Goal: Task Accomplishment & Management: Use online tool/utility

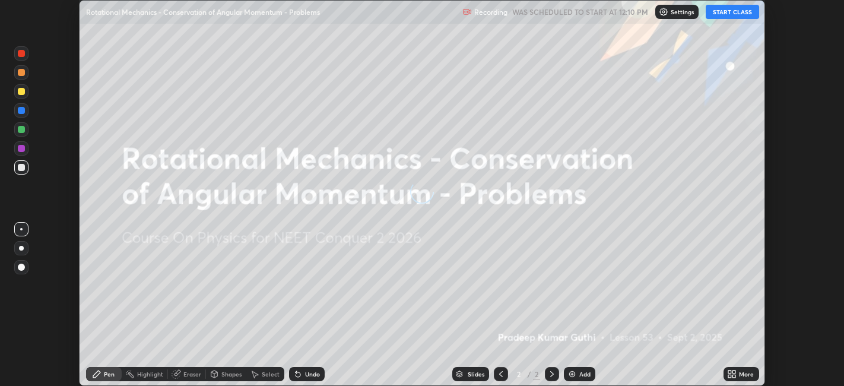
scroll to position [386, 844]
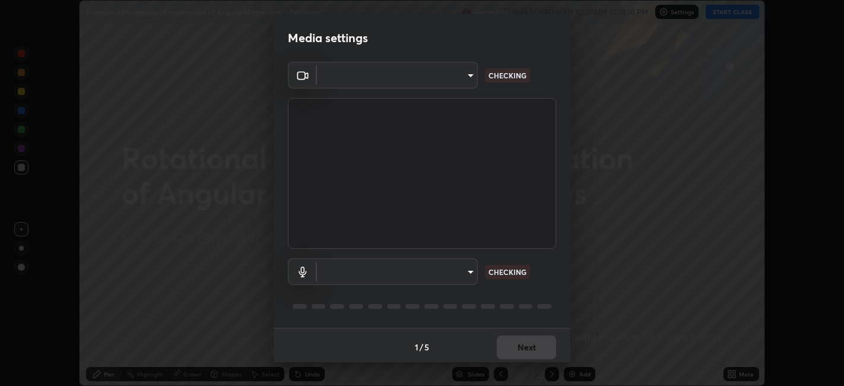
click at [395, 262] on body "Erase all Rotational Mechanics - Conservation of Angular Momentum - Problems Re…" at bounding box center [422, 193] width 844 height 386
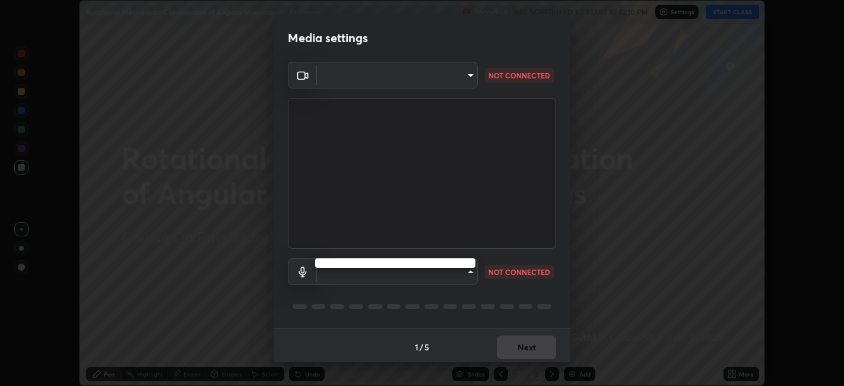
type input "0acba3b956650a6650c5664b97f3b396654fc9691dbf7dca78d34d57b57889b9"
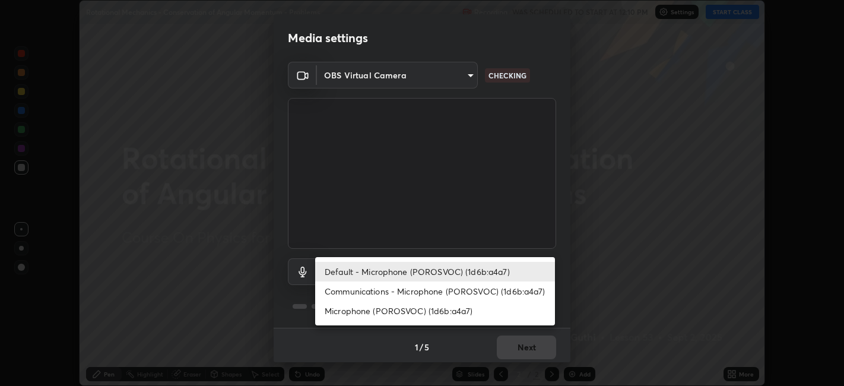
click at [398, 310] on li "Microphone (POROSVOC) (1d6b:a4a7)" at bounding box center [435, 311] width 240 height 20
type input "ce5dac5386b7165ef111ec0cceeb88a2088e5dafea1a1e31d92b60c0252cb551"
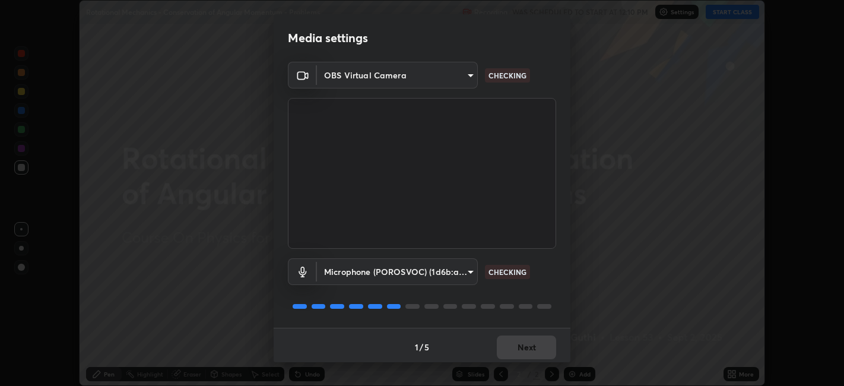
scroll to position [3, 0]
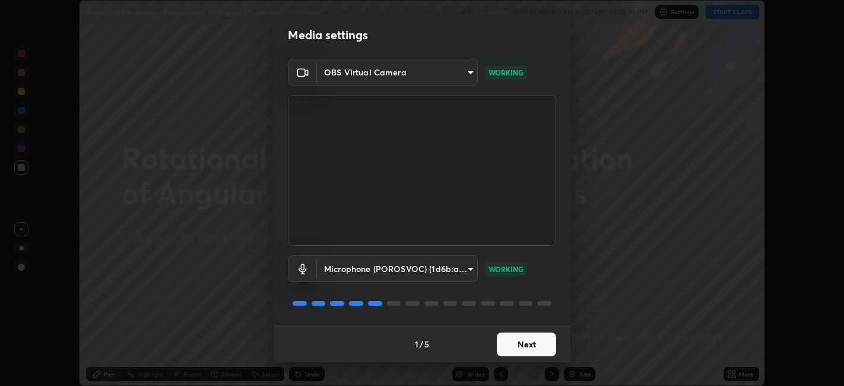
click at [528, 337] on button "Next" at bounding box center [526, 344] width 59 height 24
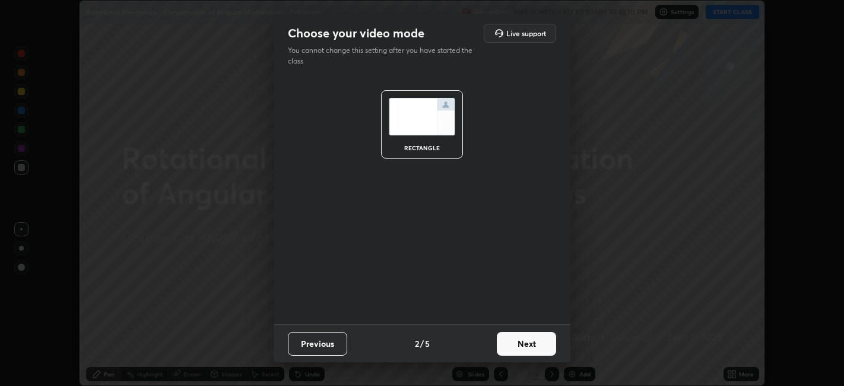
click at [525, 338] on button "Next" at bounding box center [526, 344] width 59 height 24
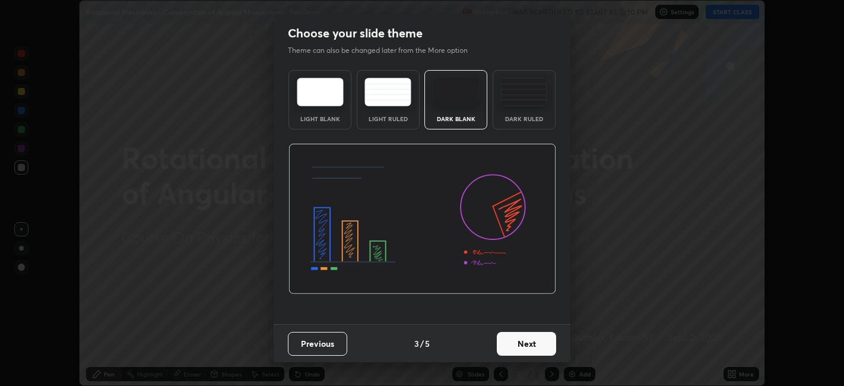
click at [532, 341] on button "Next" at bounding box center [526, 344] width 59 height 24
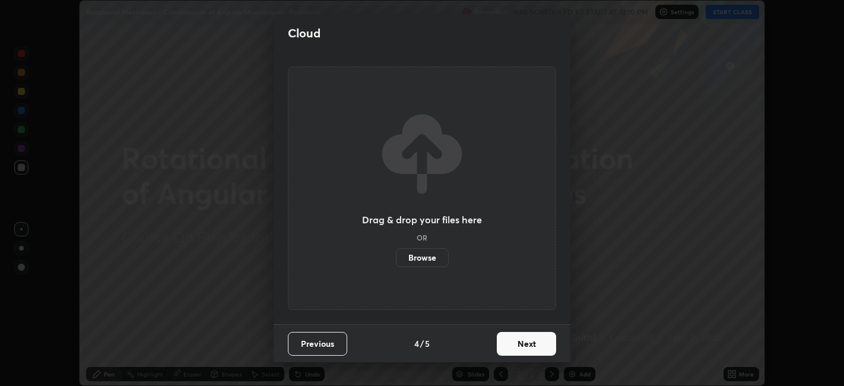
click at [531, 338] on button "Next" at bounding box center [526, 344] width 59 height 24
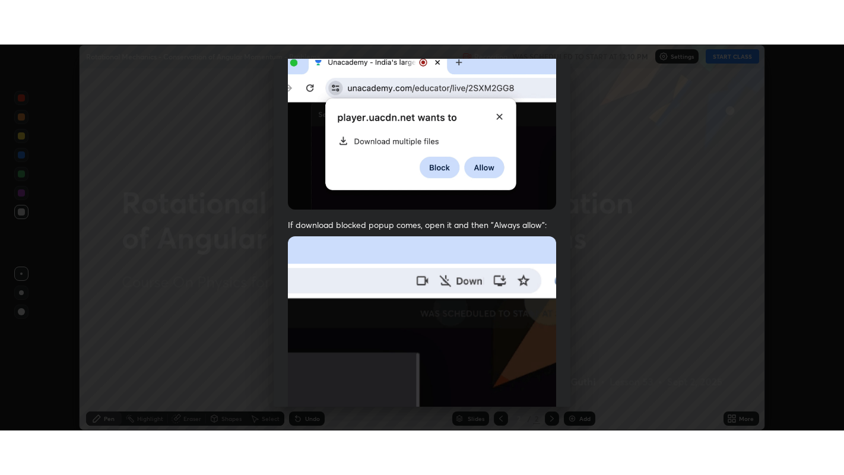
scroll to position [245, 0]
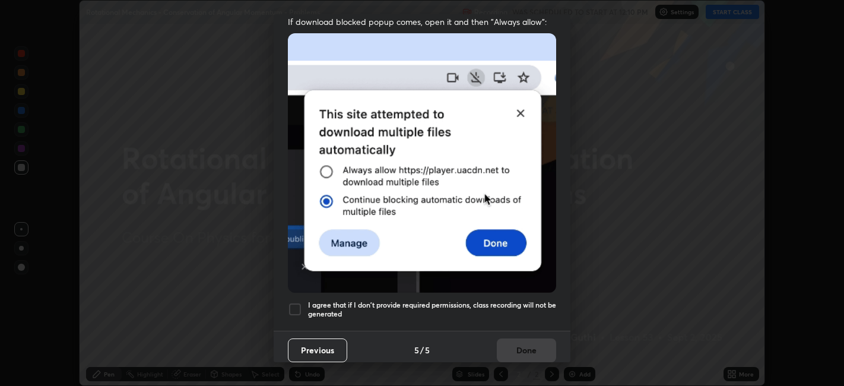
click at [296, 302] on div at bounding box center [295, 309] width 14 height 14
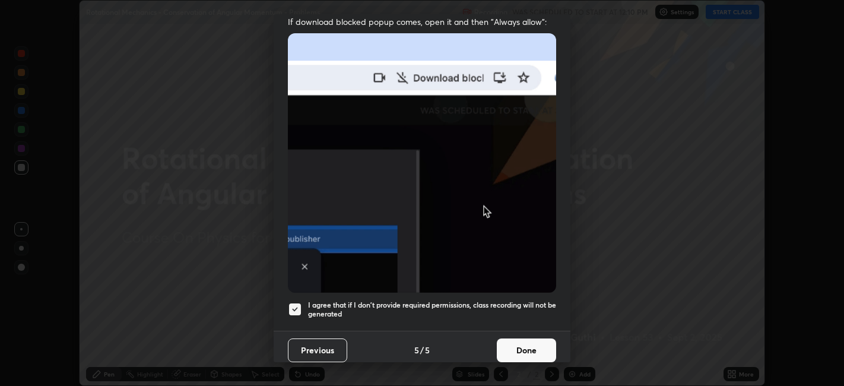
click at [523, 338] on button "Done" at bounding box center [526, 350] width 59 height 24
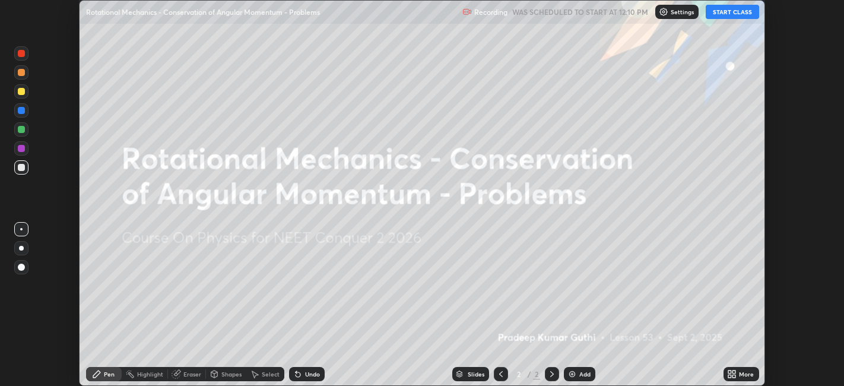
click at [722, 15] on button "START CLASS" at bounding box center [732, 12] width 53 height 14
click at [585, 375] on div "Add" at bounding box center [584, 374] width 11 height 6
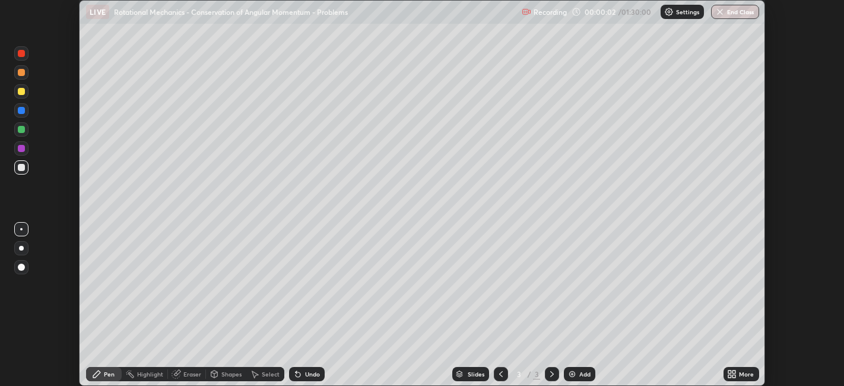
click at [734, 372] on icon at bounding box center [734, 371] width 3 height 3
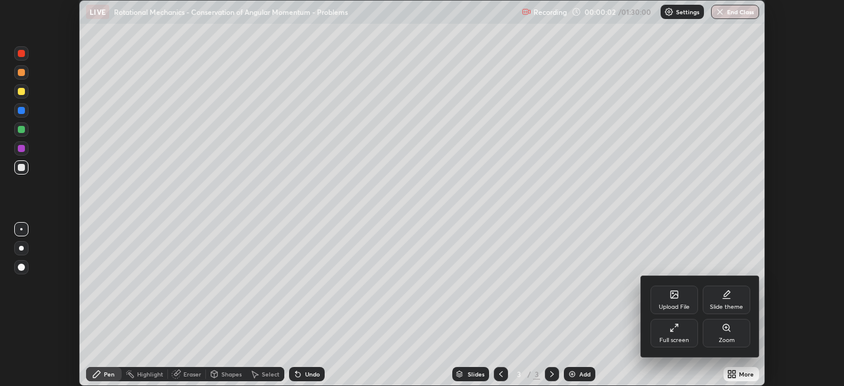
click at [672, 329] on icon at bounding box center [672, 329] width 3 height 3
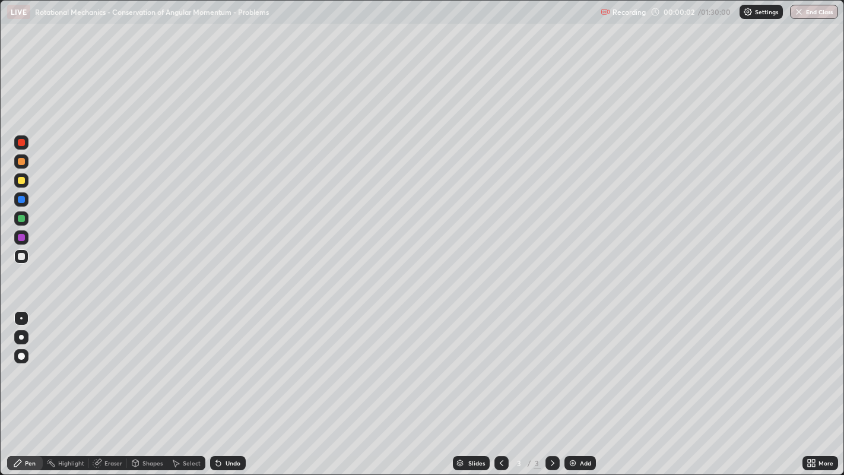
scroll to position [475, 844]
click at [23, 183] on div at bounding box center [21, 180] width 7 height 7
click at [20, 256] on div at bounding box center [21, 256] width 7 height 7
click at [18, 220] on div at bounding box center [21, 218] width 7 height 7
click at [21, 256] on div at bounding box center [21, 256] width 7 height 7
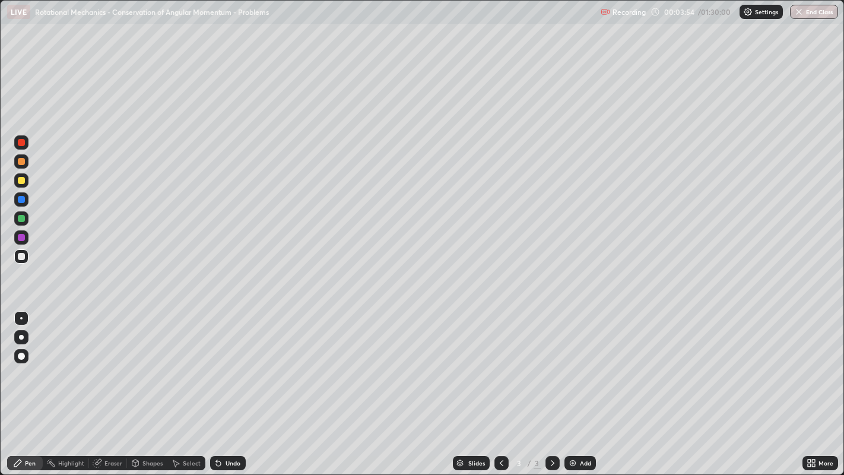
click at [21, 216] on div at bounding box center [21, 218] width 7 height 7
click at [233, 385] on div "Undo" at bounding box center [233, 463] width 15 height 6
click at [21, 257] on div at bounding box center [21, 256] width 7 height 7
click at [21, 218] on div at bounding box center [21, 218] width 7 height 7
click at [23, 179] on div at bounding box center [21, 180] width 7 height 7
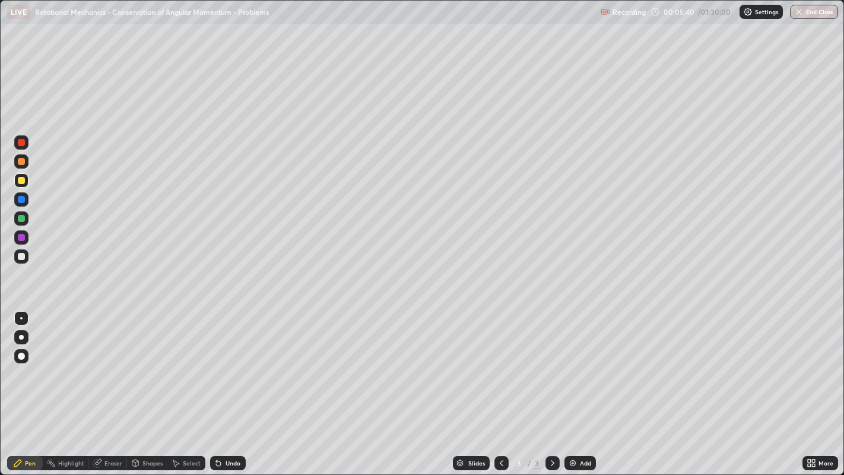
click at [236, 385] on div "Undo" at bounding box center [233, 463] width 15 height 6
click at [21, 217] on div at bounding box center [21, 218] width 7 height 7
click at [226, 385] on div "Undo" at bounding box center [233, 463] width 15 height 6
click at [230, 385] on div "Undo" at bounding box center [233, 463] width 15 height 6
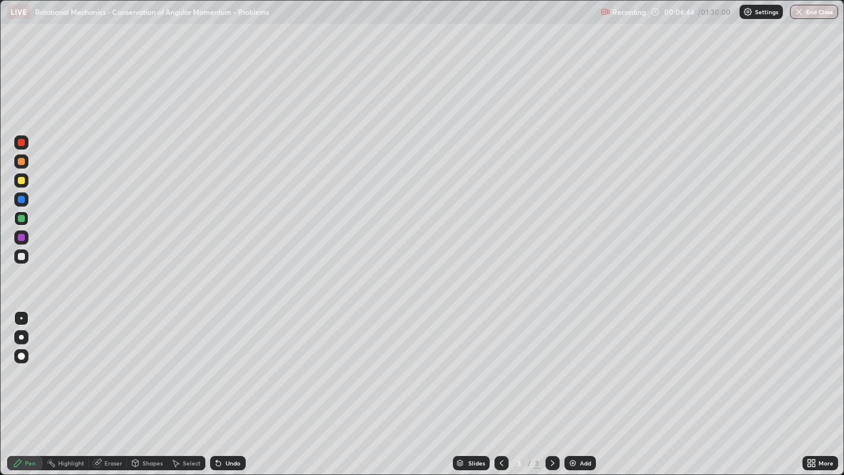
click at [227, 385] on div "Undo" at bounding box center [228, 463] width 36 height 14
click at [228, 385] on div "Undo" at bounding box center [233, 463] width 15 height 6
click at [584, 385] on div "Add" at bounding box center [585, 463] width 11 height 6
click at [21, 182] on div at bounding box center [21, 180] width 7 height 7
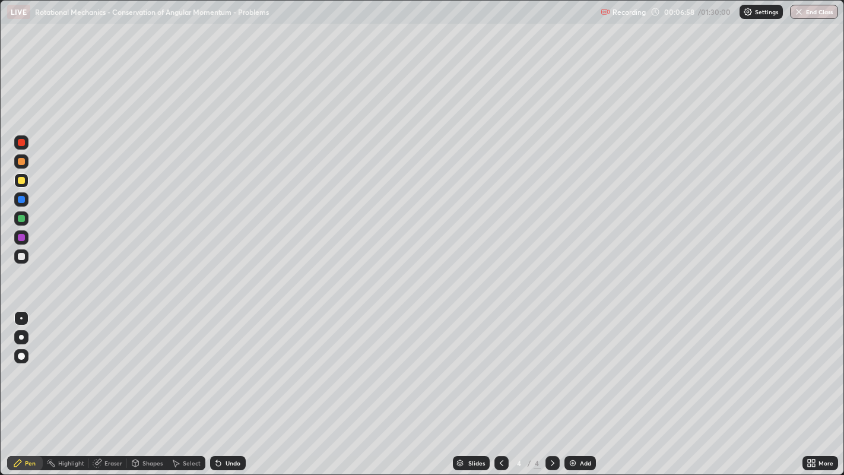
click at [236, 385] on div "Undo" at bounding box center [233, 463] width 15 height 6
click at [231, 385] on div "Undo" at bounding box center [233, 463] width 15 height 6
click at [18, 217] on div at bounding box center [21, 218] width 7 height 7
click at [22, 258] on div at bounding box center [21, 256] width 7 height 7
click at [236, 385] on div "Undo" at bounding box center [233, 463] width 15 height 6
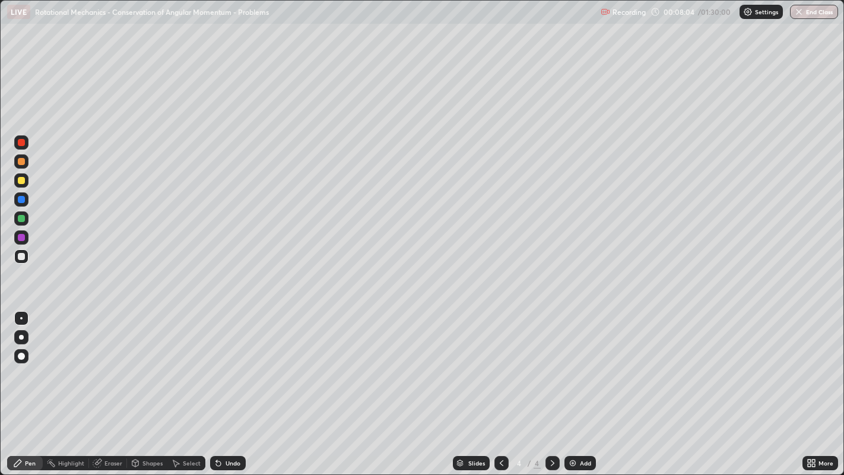
click at [234, 385] on div "Undo" at bounding box center [233, 463] width 15 height 6
click at [232, 385] on div "Undo" at bounding box center [233, 463] width 15 height 6
click at [231, 385] on div "Undo" at bounding box center [233, 463] width 15 height 6
click at [230, 385] on div "Undo" at bounding box center [233, 463] width 15 height 6
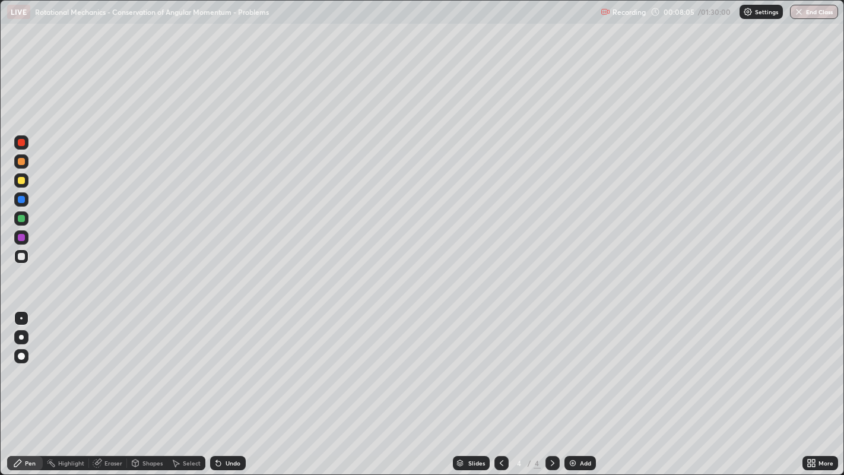
click at [230, 385] on div "Undo" at bounding box center [233, 463] width 15 height 6
click at [228, 385] on div "Undo" at bounding box center [233, 463] width 15 height 6
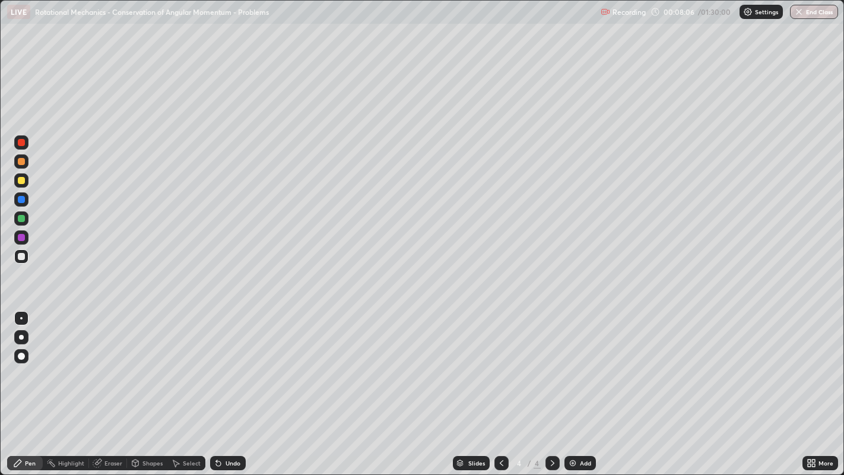
click at [228, 385] on div "Undo" at bounding box center [233, 463] width 15 height 6
click at [227, 385] on div "Undo" at bounding box center [233, 463] width 15 height 6
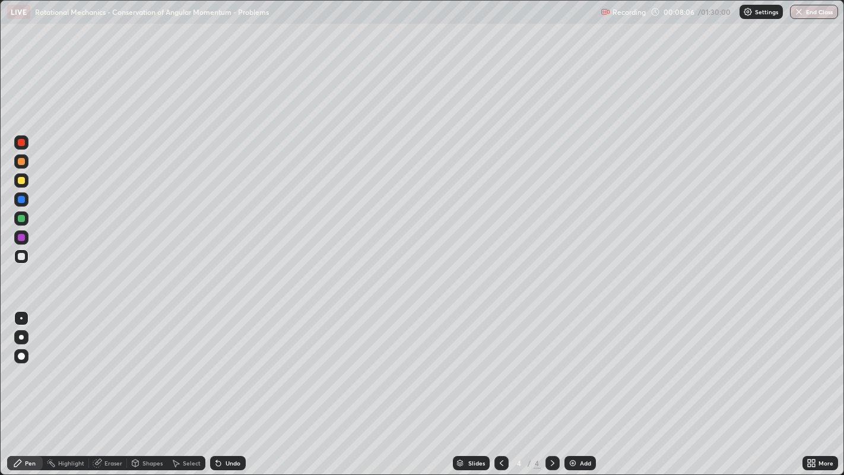
click at [227, 385] on div "Undo" at bounding box center [233, 463] width 15 height 6
click at [226, 385] on div "Undo" at bounding box center [233, 463] width 15 height 6
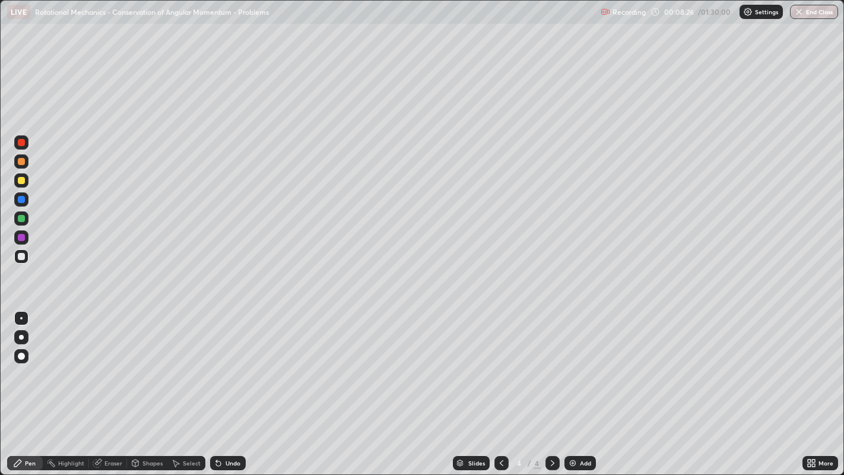
click at [19, 180] on div at bounding box center [21, 180] width 7 height 7
click at [23, 218] on div at bounding box center [21, 218] width 7 height 7
click at [21, 256] on div at bounding box center [21, 256] width 7 height 7
click at [20, 179] on div at bounding box center [21, 180] width 7 height 7
click at [24, 218] on div at bounding box center [21, 218] width 7 height 7
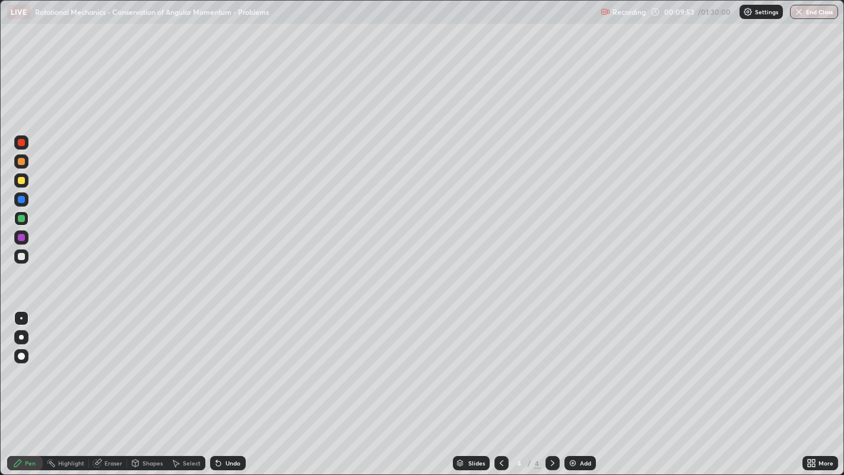
click at [22, 256] on div at bounding box center [21, 256] width 7 height 7
click at [571, 385] on img at bounding box center [572, 462] width 9 height 9
click at [22, 179] on div at bounding box center [21, 180] width 7 height 7
click at [20, 219] on div at bounding box center [21, 218] width 7 height 7
click at [234, 385] on div "Undo" at bounding box center [233, 463] width 15 height 6
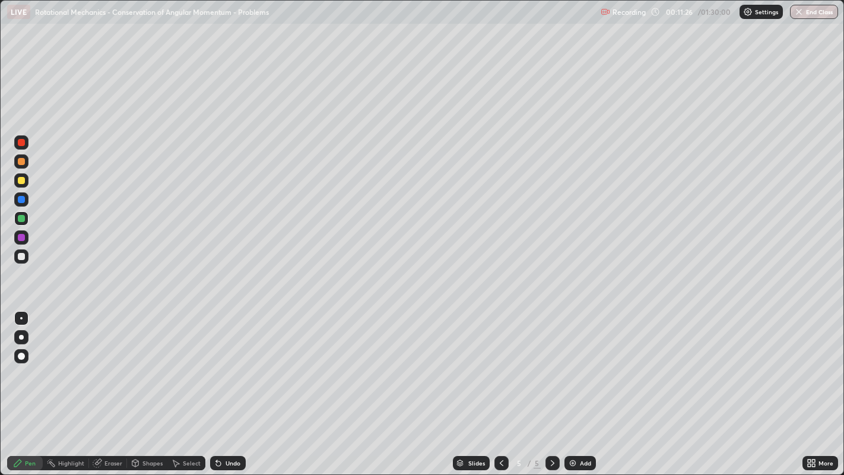
click at [233, 385] on div "Undo" at bounding box center [233, 463] width 15 height 6
click at [22, 182] on div at bounding box center [21, 180] width 7 height 7
click at [24, 217] on div at bounding box center [21, 218] width 7 height 7
click at [20, 259] on div at bounding box center [21, 256] width 7 height 7
click at [22, 180] on div at bounding box center [21, 180] width 7 height 7
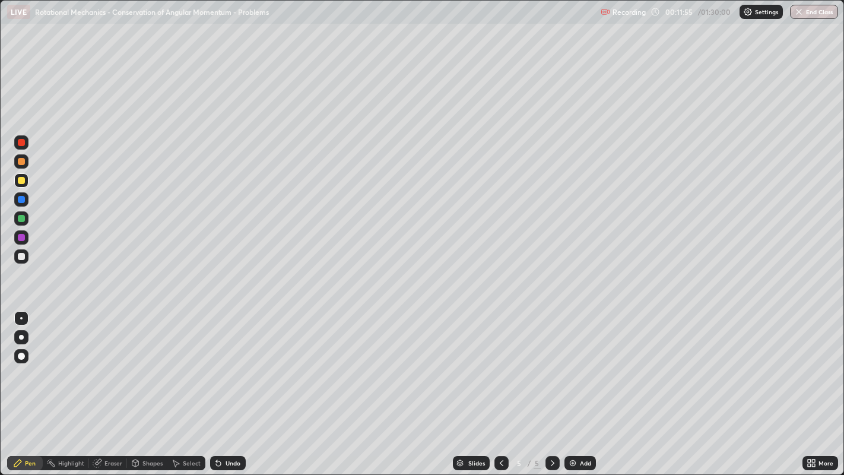
click at [23, 217] on div at bounding box center [21, 218] width 7 height 7
click at [22, 255] on div at bounding box center [21, 256] width 7 height 7
click at [235, 385] on div "Undo" at bounding box center [233, 463] width 15 height 6
click at [233, 385] on div "Undo" at bounding box center [233, 463] width 15 height 6
click at [228, 385] on div "Undo" at bounding box center [228, 463] width 36 height 14
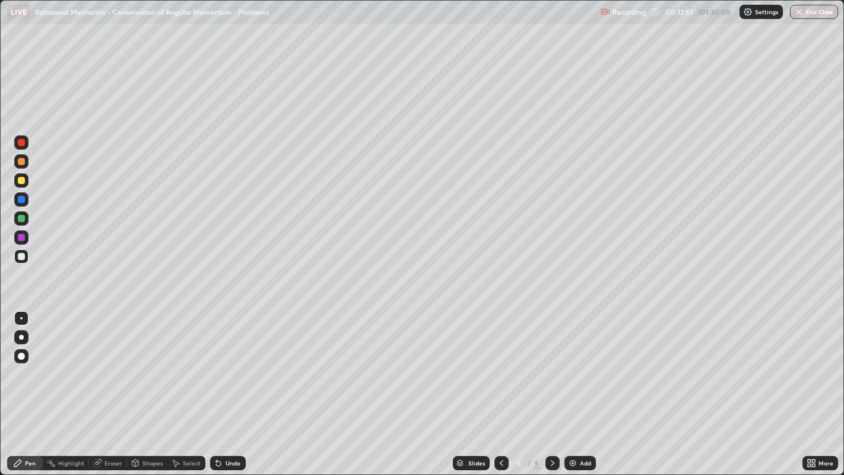
click at [227, 385] on div "Undo" at bounding box center [228, 463] width 36 height 14
click at [21, 179] on div at bounding box center [21, 180] width 7 height 7
click at [23, 199] on div at bounding box center [21, 199] width 7 height 7
click at [21, 212] on div at bounding box center [21, 218] width 14 height 14
click at [18, 257] on div at bounding box center [21, 256] width 7 height 7
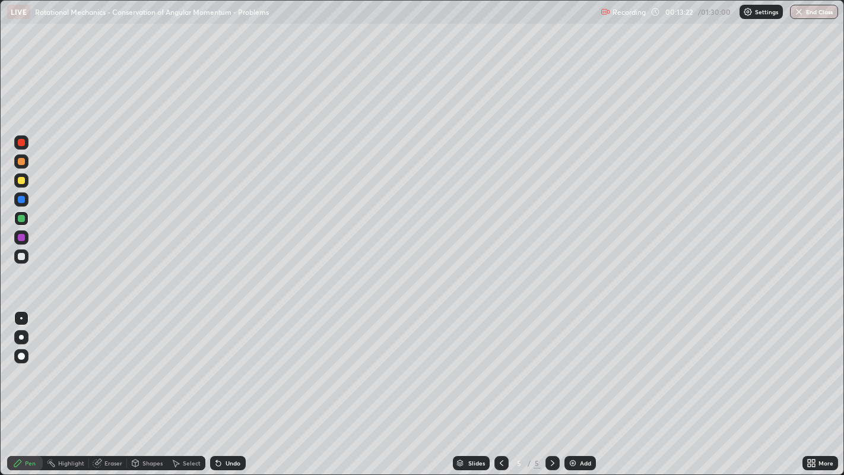
click at [18, 257] on div at bounding box center [21, 256] width 7 height 7
click at [572, 385] on div "Add" at bounding box center [579, 463] width 31 height 14
click at [21, 179] on div at bounding box center [21, 180] width 7 height 7
click at [147, 385] on div "Shapes" at bounding box center [152, 463] width 20 height 6
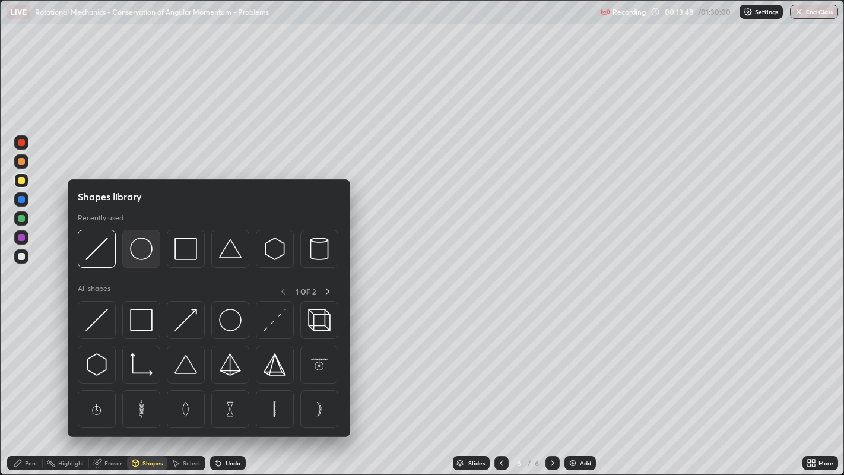
click at [141, 256] on img at bounding box center [141, 248] width 23 height 23
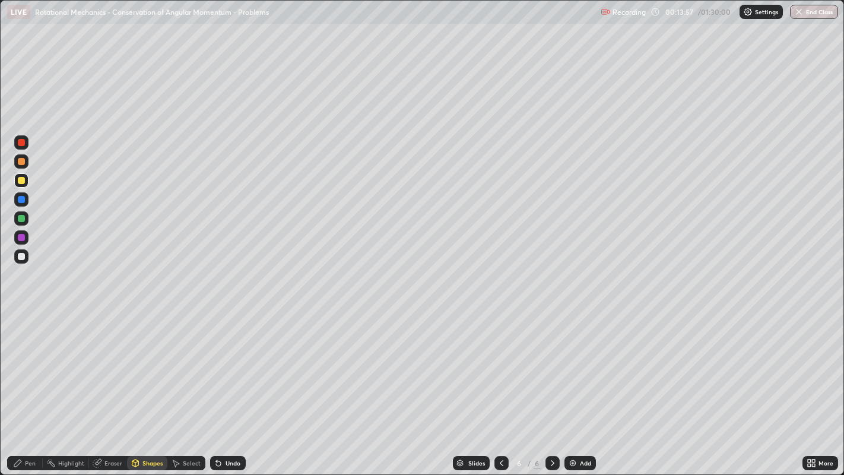
click at [34, 385] on div "Pen" at bounding box center [30, 463] width 11 height 6
click at [21, 220] on div at bounding box center [21, 218] width 7 height 7
click at [230, 385] on div "Undo" at bounding box center [228, 463] width 36 height 14
click at [236, 385] on div "Undo" at bounding box center [228, 463] width 36 height 14
click at [226, 385] on div "Undo" at bounding box center [233, 463] width 15 height 6
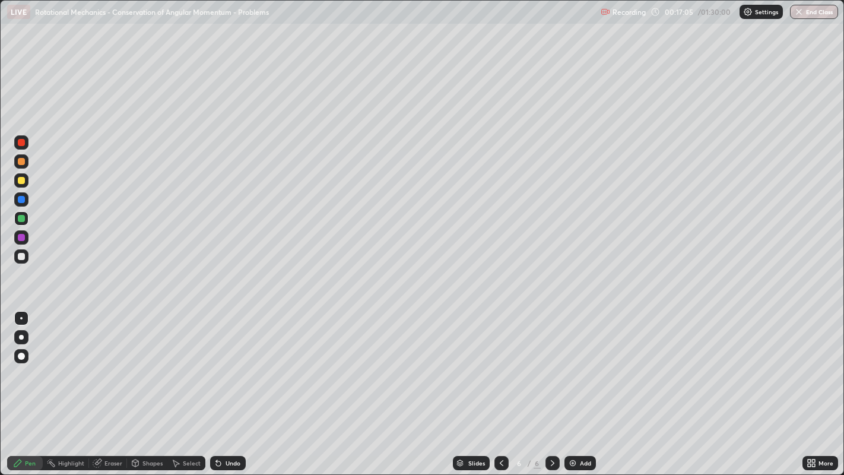
click at [190, 385] on div "Select" at bounding box center [192, 463] width 18 height 6
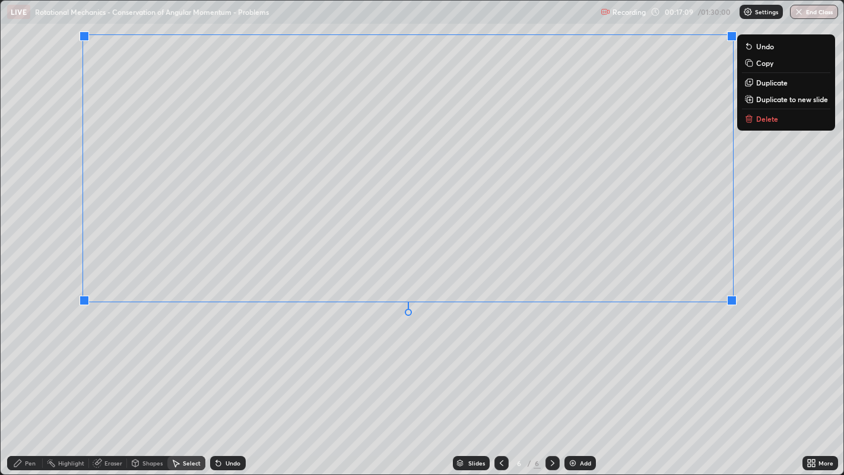
click at [763, 98] on p "Duplicate to new slide" at bounding box center [792, 98] width 72 height 9
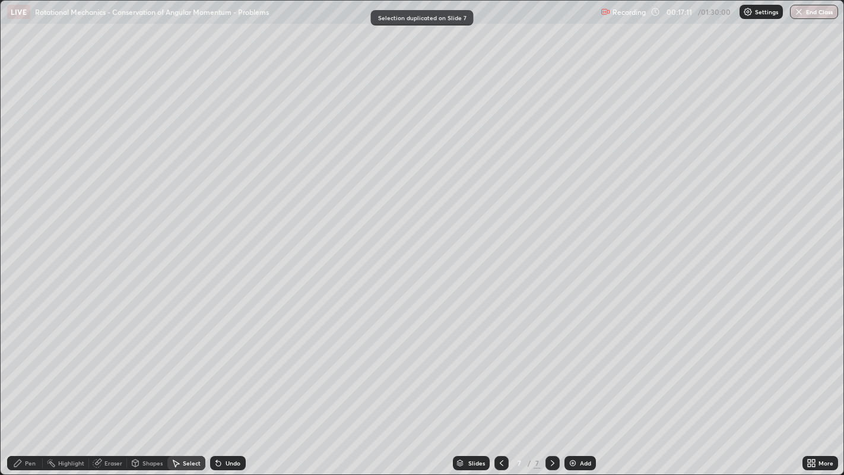
click at [500, 385] on icon at bounding box center [501, 462] width 9 height 9
click at [26, 385] on div "Pen" at bounding box center [25, 463] width 36 height 14
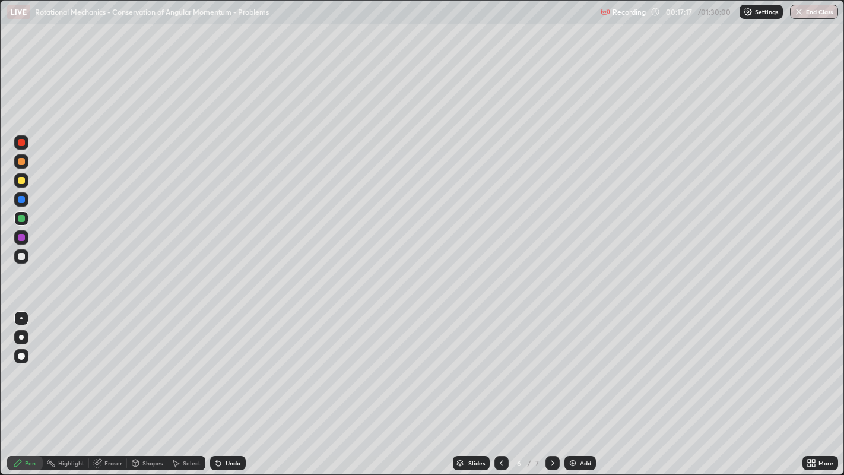
click at [23, 255] on div at bounding box center [21, 256] width 7 height 7
click at [20, 218] on div at bounding box center [21, 218] width 7 height 7
click at [23, 256] on div at bounding box center [21, 256] width 7 height 7
click at [550, 385] on icon at bounding box center [552, 462] width 9 height 9
click at [111, 385] on div "Eraser" at bounding box center [113, 463] width 18 height 6
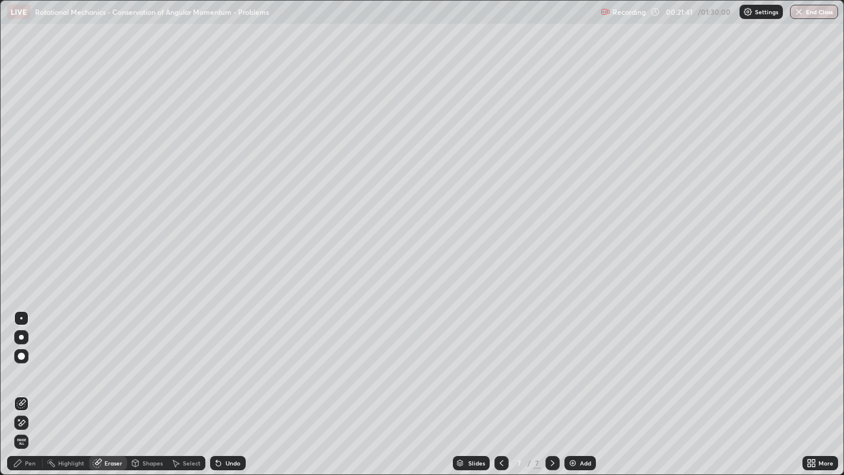
click at [22, 385] on icon at bounding box center [17, 462] width 9 height 9
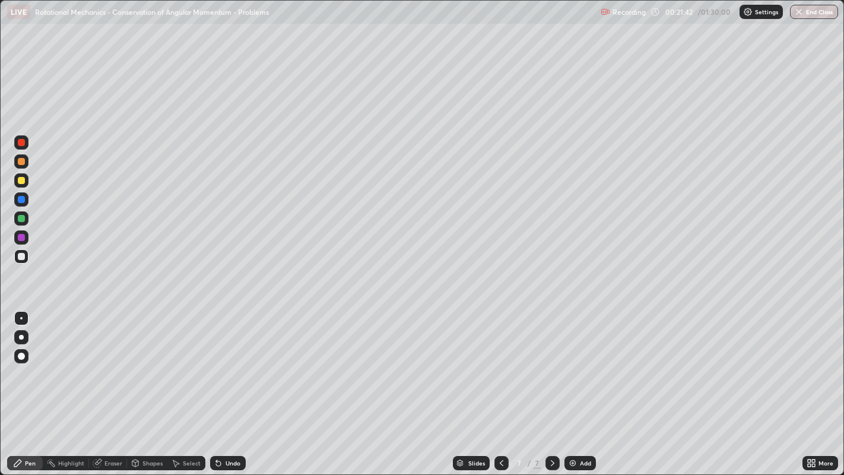
click at [20, 180] on div at bounding box center [21, 180] width 7 height 7
click at [23, 258] on div at bounding box center [21, 256] width 7 height 7
click at [20, 218] on div at bounding box center [21, 218] width 7 height 7
click at [27, 256] on div at bounding box center [21, 256] width 14 height 14
click at [576, 385] on img at bounding box center [572, 462] width 9 height 9
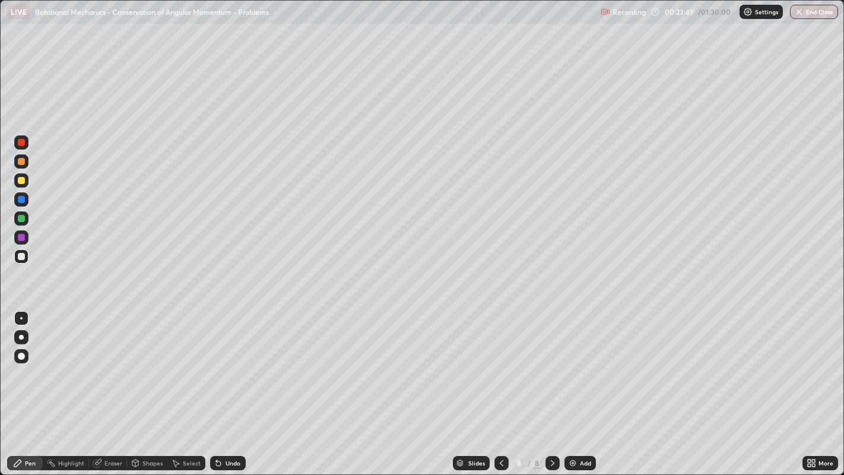
click at [27, 181] on div at bounding box center [21, 180] width 14 height 14
click at [144, 385] on div "Shapes" at bounding box center [147, 463] width 40 height 14
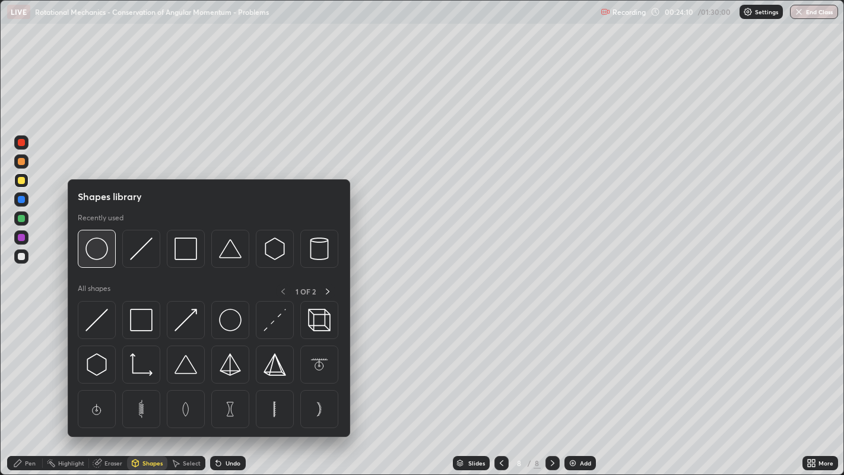
click at [99, 250] on img at bounding box center [96, 248] width 23 height 23
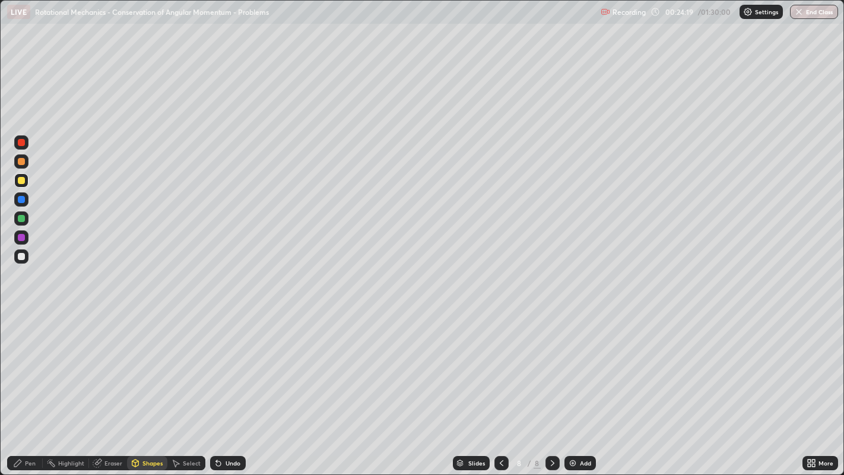
click at [34, 385] on div "Pen" at bounding box center [30, 463] width 11 height 6
click at [22, 220] on div at bounding box center [21, 218] width 7 height 7
click at [23, 255] on div at bounding box center [21, 256] width 7 height 7
click at [21, 217] on div at bounding box center [21, 218] width 7 height 7
click at [24, 256] on div at bounding box center [21, 256] width 7 height 7
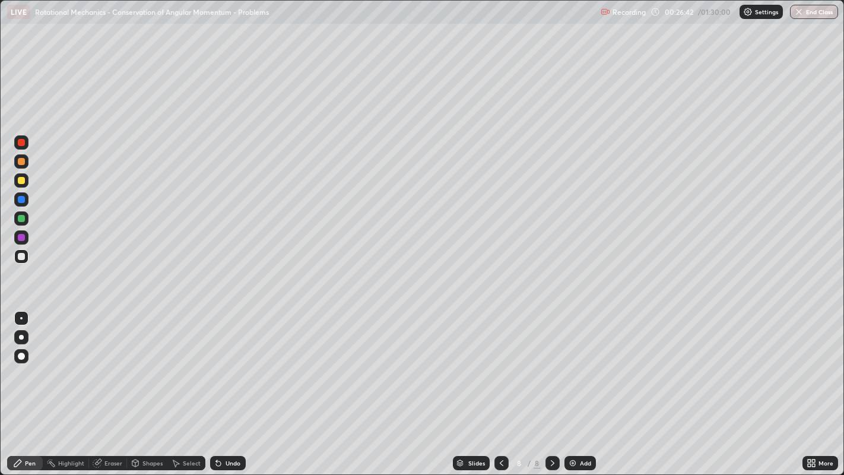
click at [228, 385] on div "Undo" at bounding box center [233, 463] width 15 height 6
click at [233, 385] on div "Undo" at bounding box center [233, 463] width 15 height 6
click at [234, 385] on div "Undo" at bounding box center [228, 463] width 36 height 14
click at [236, 385] on div "Undo" at bounding box center [228, 463] width 36 height 14
click at [227, 385] on div "Undo" at bounding box center [233, 463] width 15 height 6
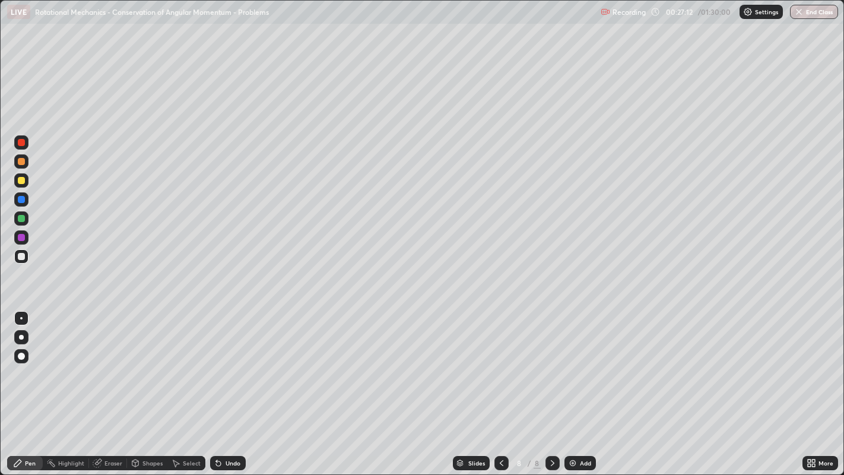
click at [224, 385] on div "Undo" at bounding box center [228, 463] width 36 height 14
click at [500, 385] on icon at bounding box center [501, 462] width 9 height 9
click at [551, 385] on icon at bounding box center [552, 462] width 9 height 9
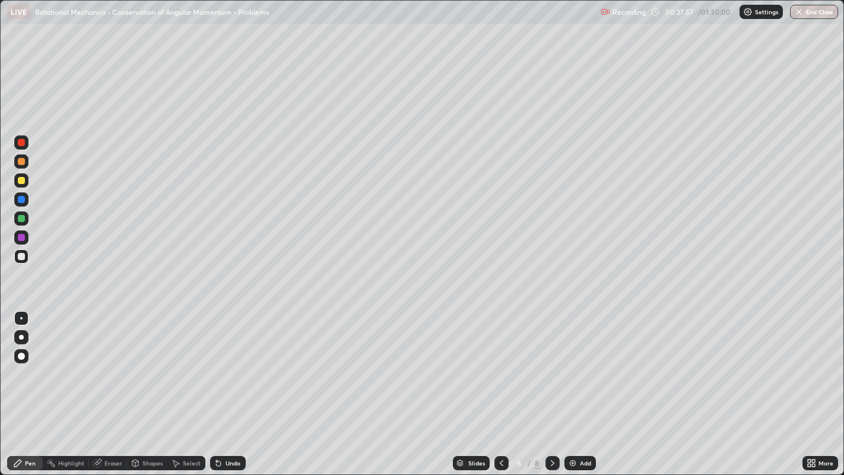
click at [573, 385] on img at bounding box center [572, 462] width 9 height 9
click at [230, 385] on div "Undo" at bounding box center [233, 463] width 15 height 6
click at [18, 196] on div at bounding box center [21, 199] width 7 height 7
click at [21, 256] on div at bounding box center [21, 256] width 7 height 7
click at [23, 200] on div at bounding box center [21, 199] width 7 height 7
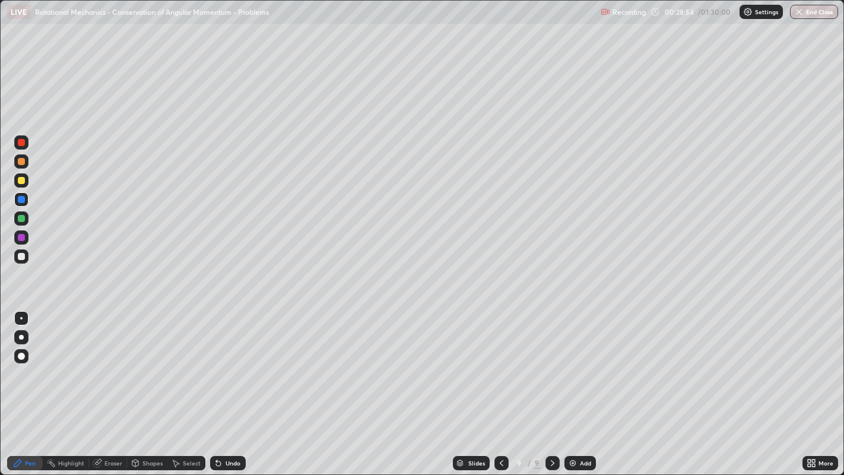
click at [21, 255] on div at bounding box center [21, 256] width 7 height 7
click at [24, 201] on div at bounding box center [21, 199] width 14 height 14
click at [233, 385] on div "Undo" at bounding box center [228, 463] width 36 height 14
click at [222, 385] on div "Undo" at bounding box center [228, 463] width 36 height 14
click at [110, 385] on div "Eraser" at bounding box center [113, 463] width 18 height 6
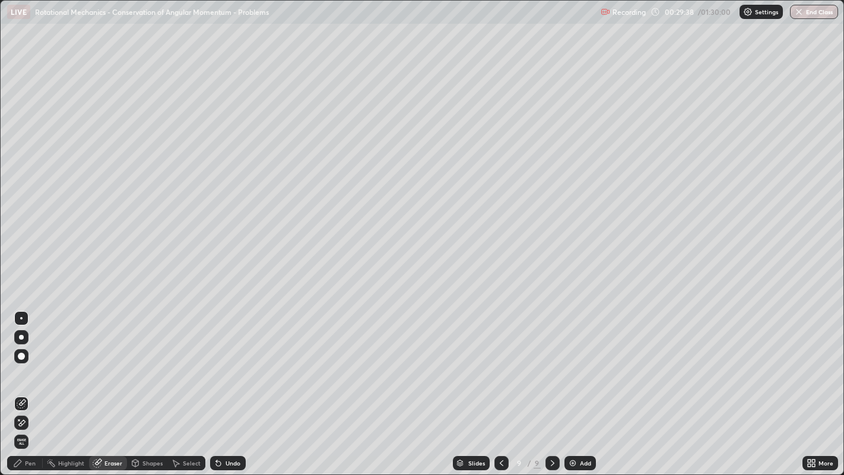
click at [31, 385] on div "Pen" at bounding box center [30, 463] width 11 height 6
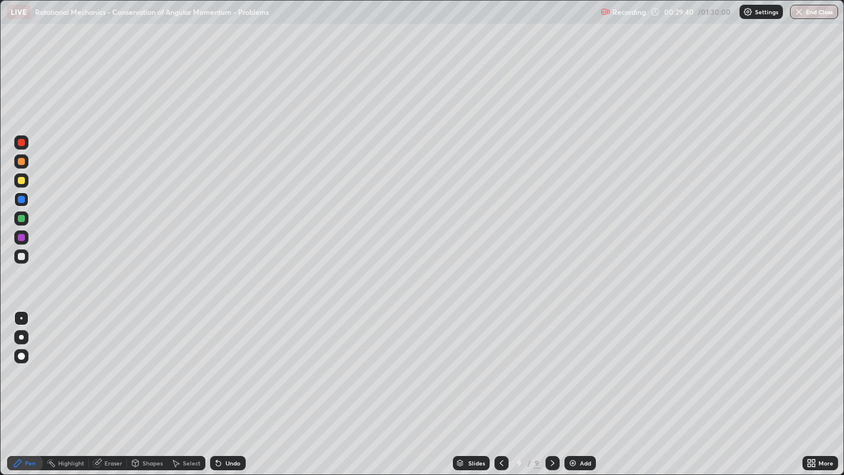
click at [22, 256] on div at bounding box center [21, 256] width 7 height 7
click at [111, 385] on div "Eraser" at bounding box center [113, 463] width 18 height 6
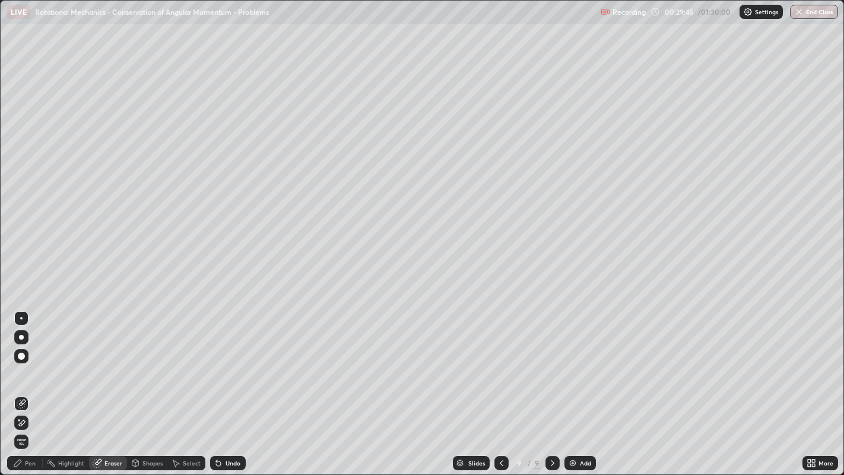
click at [34, 385] on div "Pen" at bounding box center [30, 463] width 11 height 6
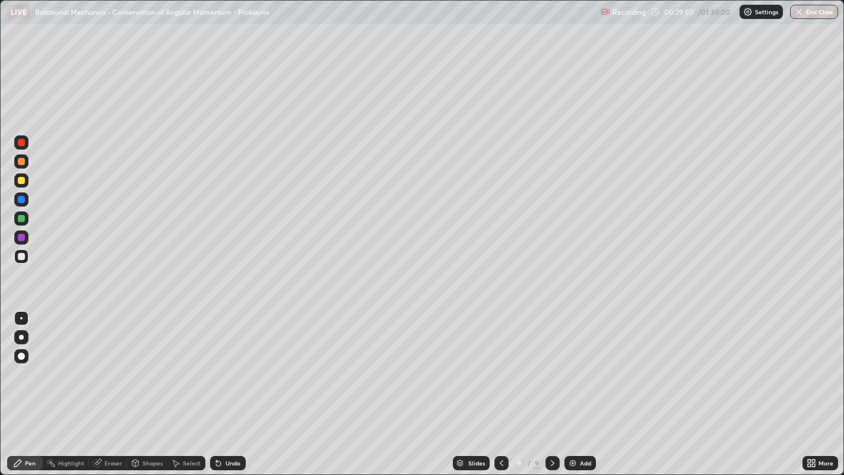
click at [238, 385] on div "Undo" at bounding box center [228, 463] width 36 height 14
click at [26, 385] on div "Pen" at bounding box center [30, 463] width 11 height 6
click at [27, 194] on div at bounding box center [21, 199] width 14 height 14
click at [21, 181] on div at bounding box center [21, 180] width 7 height 7
click at [231, 385] on div "Undo" at bounding box center [233, 463] width 15 height 6
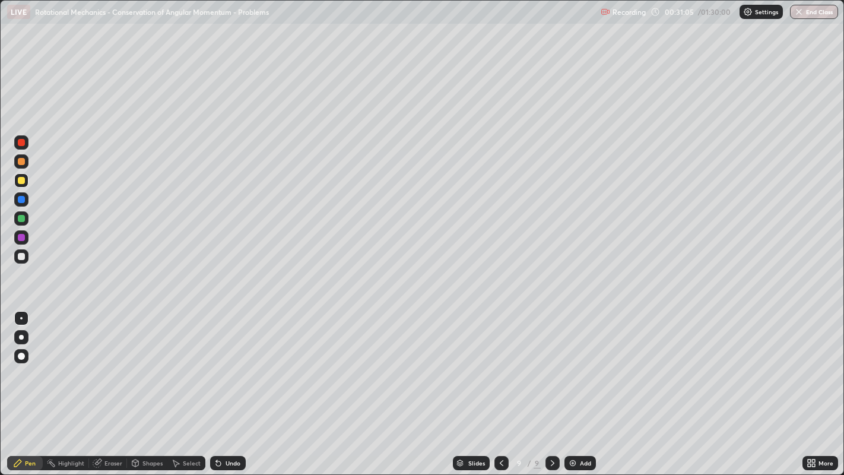
click at [234, 385] on div "Undo" at bounding box center [233, 463] width 15 height 6
click at [236, 385] on div "Undo" at bounding box center [233, 463] width 15 height 6
click at [240, 385] on div "Undo" at bounding box center [228, 463] width 36 height 14
click at [239, 385] on div "Undo" at bounding box center [233, 463] width 15 height 6
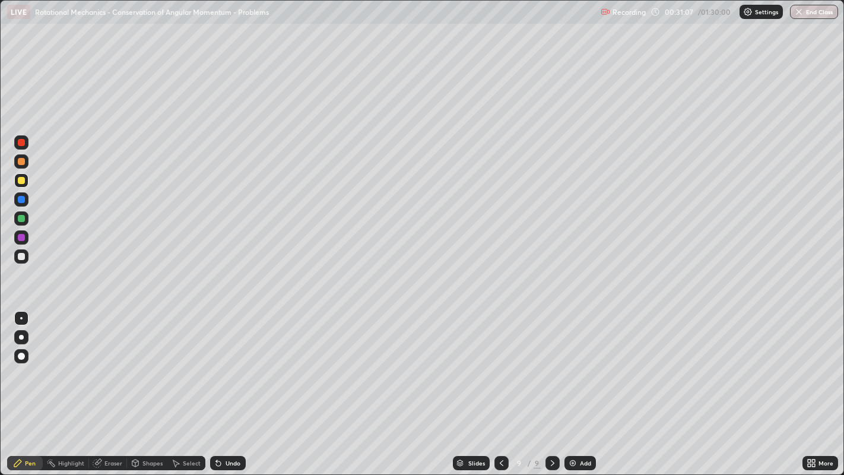
click at [239, 385] on div "Undo" at bounding box center [233, 463] width 15 height 6
click at [237, 385] on div "Undo" at bounding box center [233, 463] width 15 height 6
click at [236, 385] on div "Undo" at bounding box center [233, 463] width 15 height 6
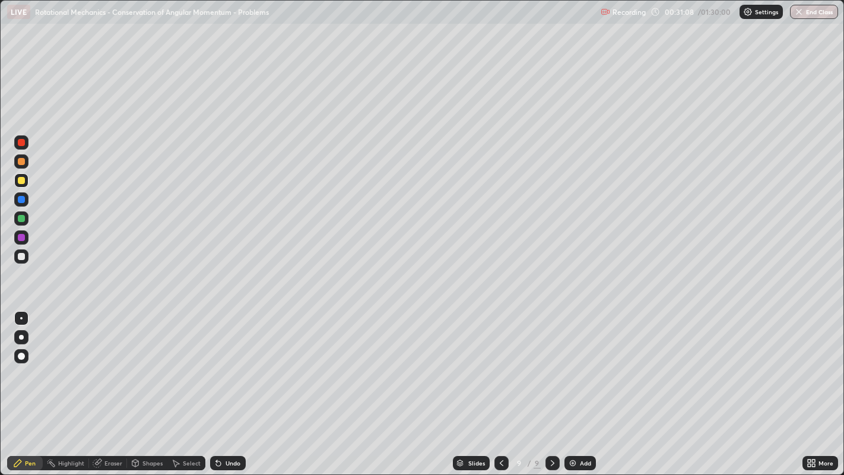
click at [233, 385] on div "Undo" at bounding box center [228, 463] width 36 height 14
click at [233, 385] on div "Undo" at bounding box center [233, 463] width 15 height 6
click at [228, 385] on div "Undo" at bounding box center [233, 463] width 15 height 6
click at [227, 385] on div "Undo" at bounding box center [233, 463] width 15 height 6
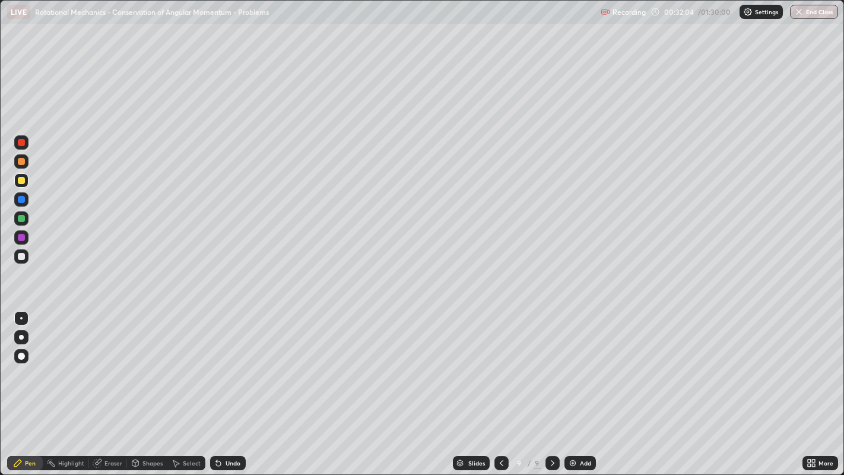
click at [228, 385] on div "Undo" at bounding box center [233, 463] width 15 height 6
click at [232, 385] on div "Undo" at bounding box center [233, 463] width 15 height 6
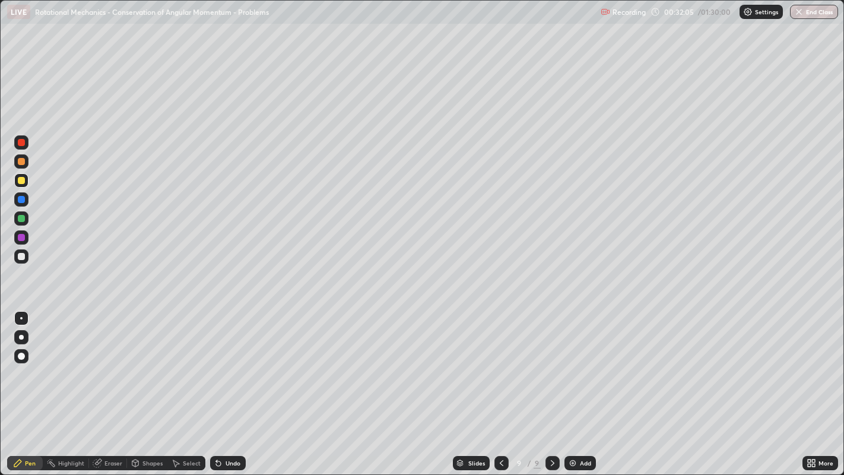
click at [232, 385] on div "Undo" at bounding box center [233, 463] width 15 height 6
click at [234, 385] on div "Undo" at bounding box center [233, 463] width 15 height 6
click at [109, 385] on div "Eraser" at bounding box center [113, 463] width 18 height 6
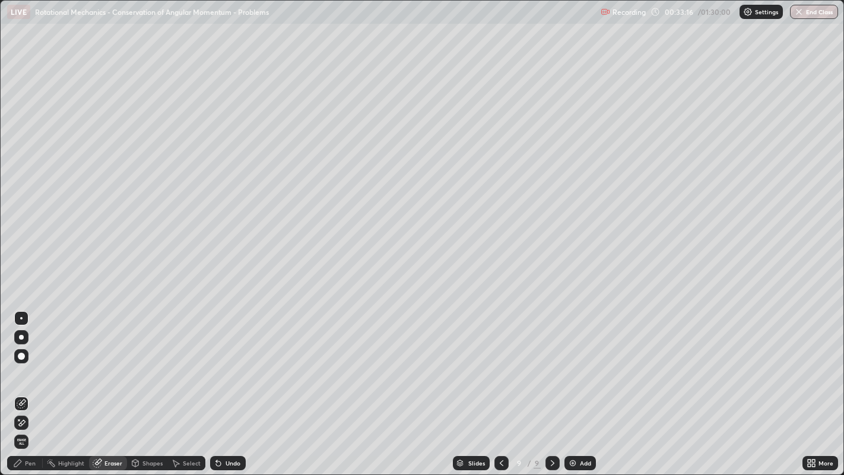
click at [27, 385] on div "Pen" at bounding box center [25, 463] width 36 height 14
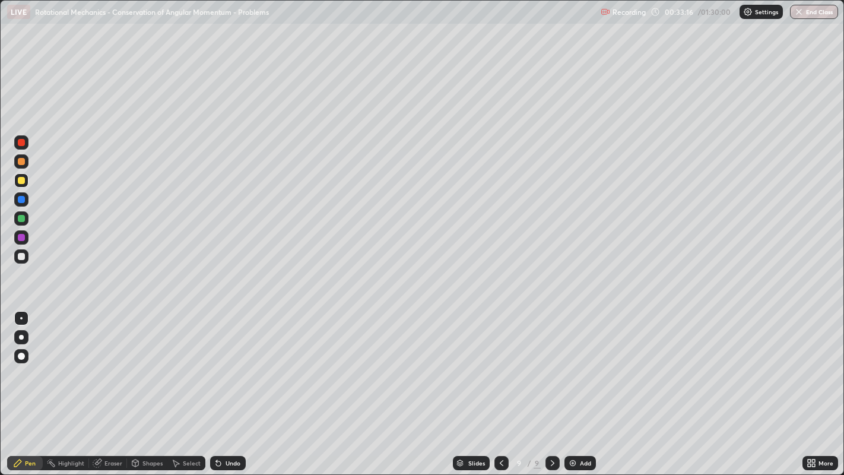
click at [24, 183] on div at bounding box center [21, 180] width 7 height 7
click at [20, 162] on div at bounding box center [21, 161] width 7 height 7
click at [21, 258] on div at bounding box center [21, 256] width 7 height 7
click at [237, 385] on div "Undo" at bounding box center [233, 463] width 15 height 6
click at [234, 385] on div "Undo" at bounding box center [233, 463] width 15 height 6
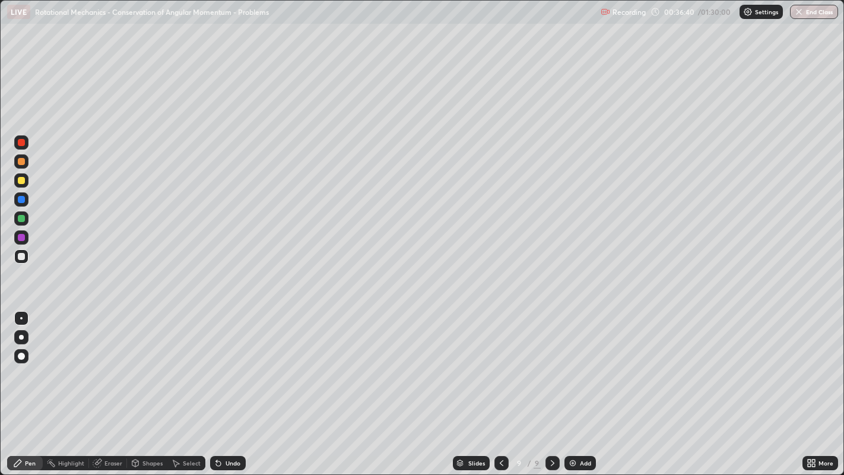
click at [228, 385] on div "Undo" at bounding box center [228, 463] width 36 height 14
click at [236, 385] on div "Undo" at bounding box center [228, 463] width 36 height 14
click at [24, 164] on div at bounding box center [21, 161] width 7 height 7
click at [21, 178] on div at bounding box center [21, 180] width 7 height 7
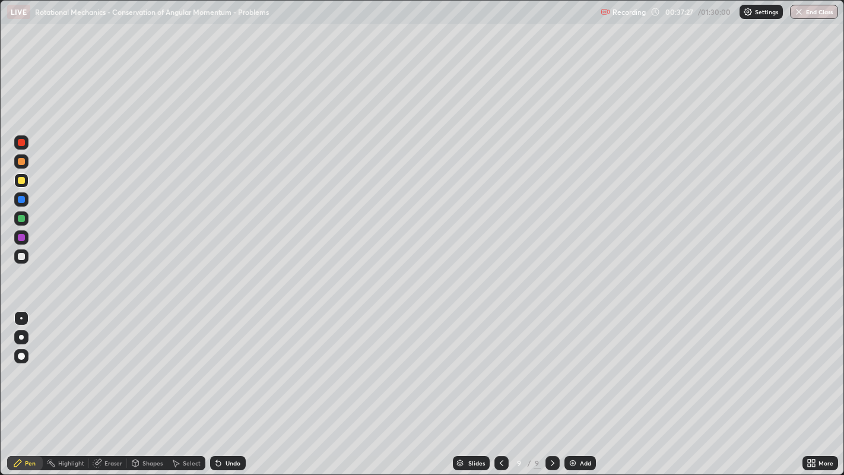
click at [583, 385] on div "Add" at bounding box center [585, 463] width 11 height 6
click at [21, 179] on div at bounding box center [21, 180] width 7 height 7
click at [22, 217] on div at bounding box center [21, 218] width 7 height 7
click at [22, 254] on div at bounding box center [21, 256] width 7 height 7
click at [22, 181] on div at bounding box center [21, 180] width 7 height 7
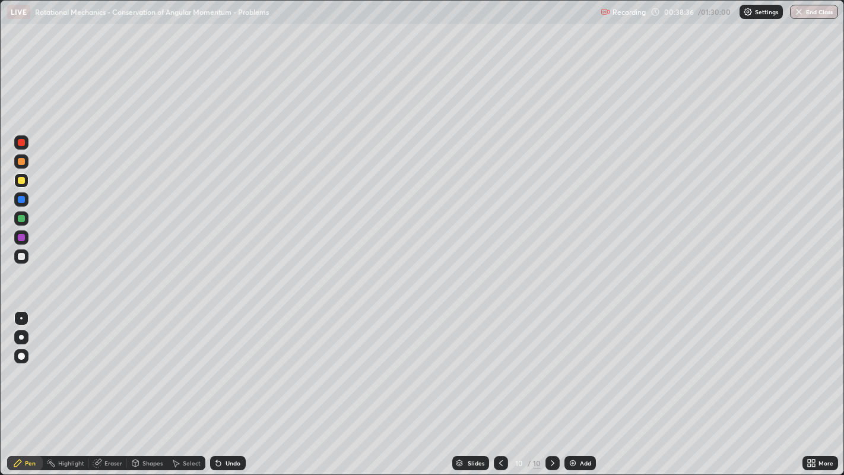
click at [22, 218] on div at bounding box center [21, 218] width 7 height 7
click at [22, 256] on div at bounding box center [21, 256] width 7 height 7
click at [18, 182] on div at bounding box center [21, 180] width 7 height 7
click at [20, 218] on div at bounding box center [21, 218] width 7 height 7
click at [22, 255] on div at bounding box center [21, 256] width 7 height 7
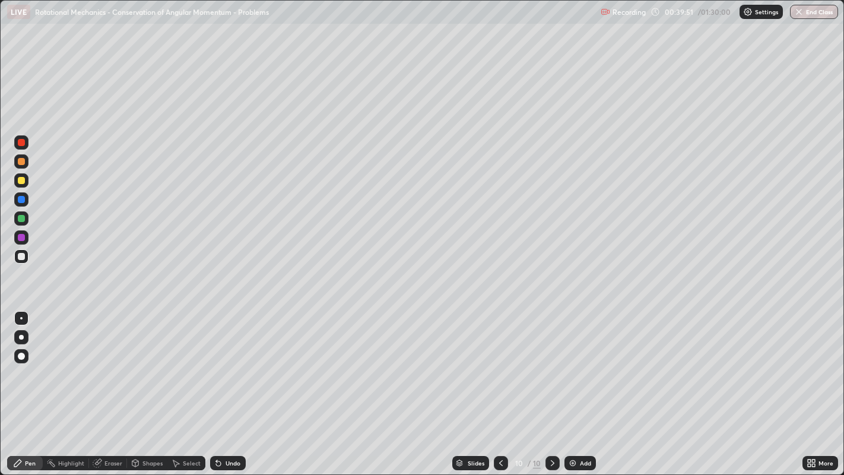
click at [24, 179] on div at bounding box center [21, 180] width 7 height 7
click at [21, 218] on div at bounding box center [21, 218] width 7 height 7
click at [22, 255] on div at bounding box center [21, 256] width 7 height 7
click at [20, 198] on div at bounding box center [21, 199] width 7 height 7
click at [21, 256] on div at bounding box center [21, 256] width 7 height 7
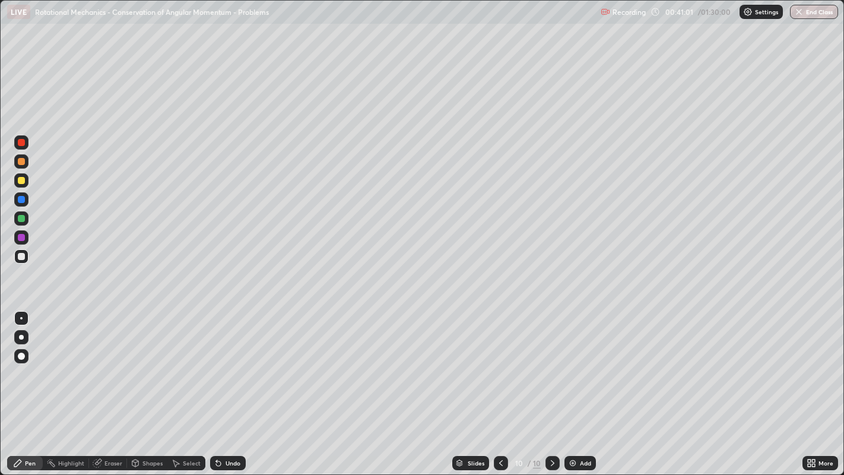
click at [19, 196] on div at bounding box center [21, 199] width 7 height 7
click at [23, 254] on div at bounding box center [21, 256] width 7 height 7
click at [21, 192] on div at bounding box center [21, 199] width 14 height 14
click at [22, 256] on div at bounding box center [21, 256] width 7 height 7
click at [23, 199] on div at bounding box center [21, 199] width 7 height 7
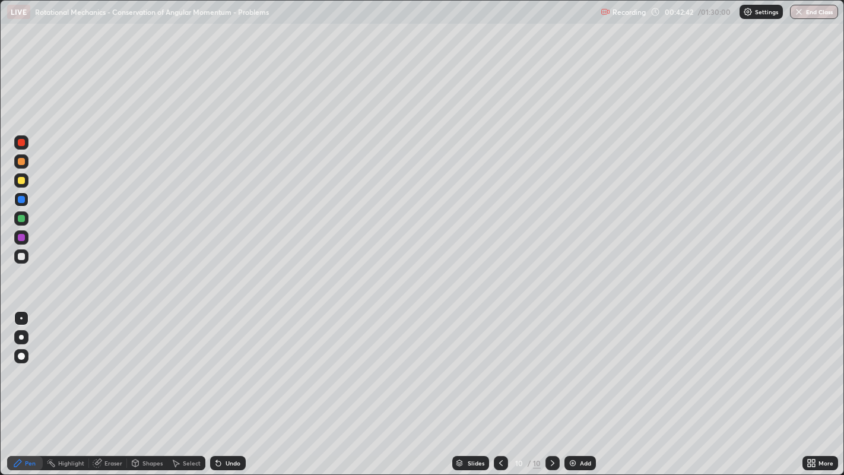
click at [23, 259] on div at bounding box center [21, 256] width 7 height 7
click at [500, 385] on icon at bounding box center [501, 463] width 4 height 6
click at [500, 385] on icon at bounding box center [500, 462] width 9 height 9
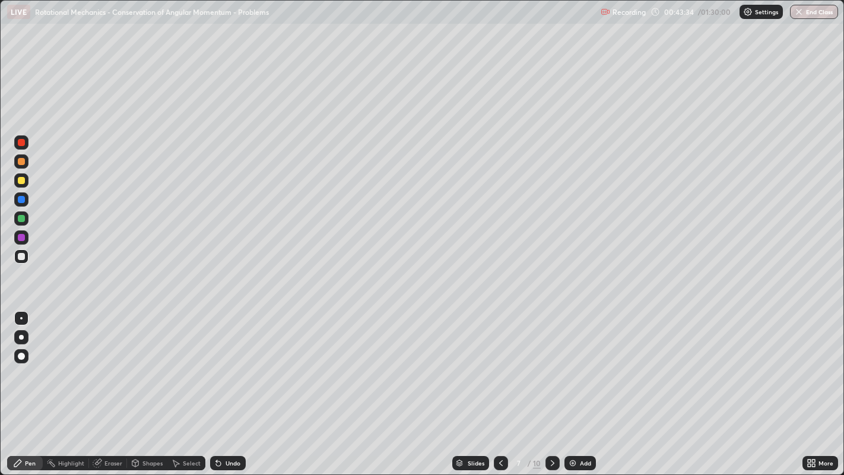
click at [500, 385] on icon at bounding box center [500, 462] width 9 height 9
click at [551, 385] on icon at bounding box center [552, 462] width 9 height 9
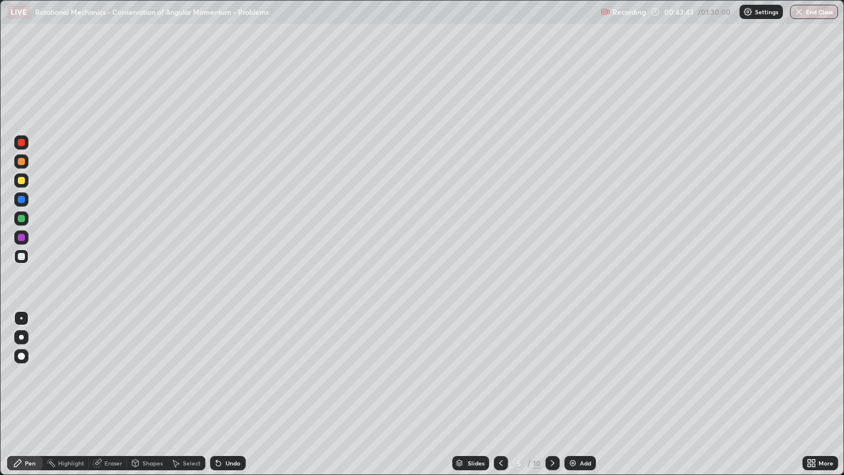
click at [551, 385] on icon at bounding box center [552, 462] width 9 height 9
click at [551, 385] on icon at bounding box center [553, 463] width 4 height 6
click at [552, 385] on icon at bounding box center [552, 462] width 9 height 9
click at [551, 385] on icon at bounding box center [553, 463] width 4 height 6
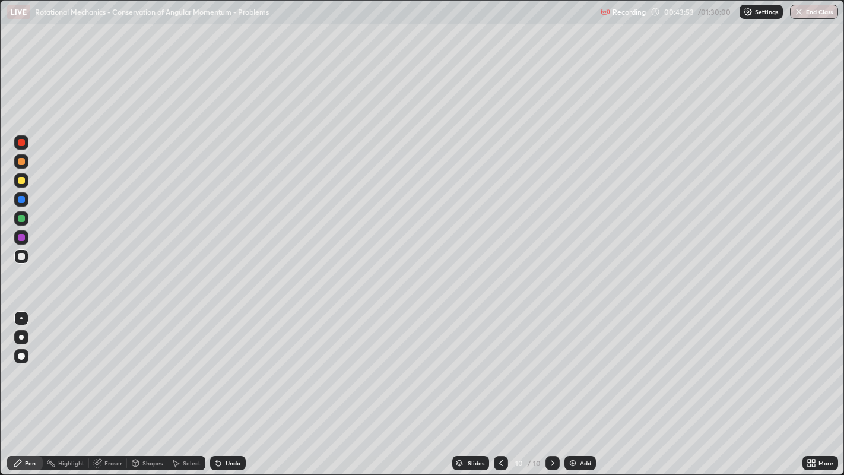
click at [499, 385] on icon at bounding box center [500, 462] width 9 height 9
click at [500, 385] on icon at bounding box center [500, 462] width 9 height 9
click at [499, 385] on icon at bounding box center [500, 462] width 9 height 9
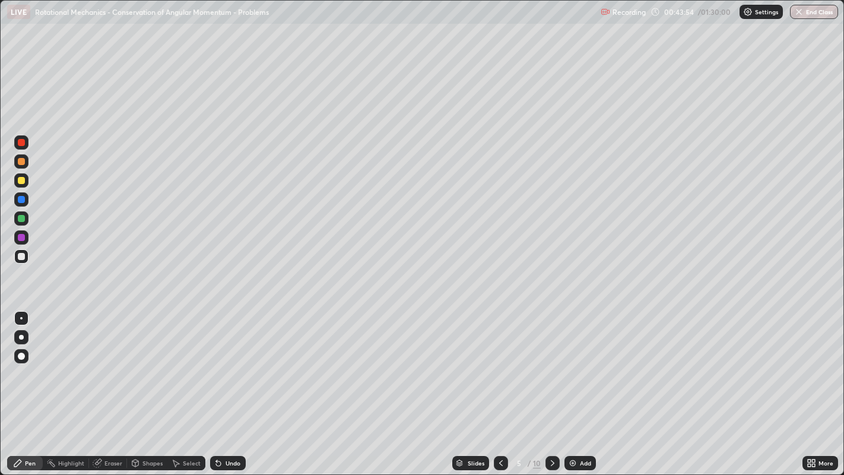
click at [501, 385] on icon at bounding box center [500, 462] width 9 height 9
click at [502, 385] on icon at bounding box center [500, 462] width 9 height 9
click at [20, 163] on div at bounding box center [21, 161] width 7 height 7
click at [230, 385] on div "Undo" at bounding box center [233, 463] width 15 height 6
click at [233, 385] on div "Undo" at bounding box center [233, 463] width 15 height 6
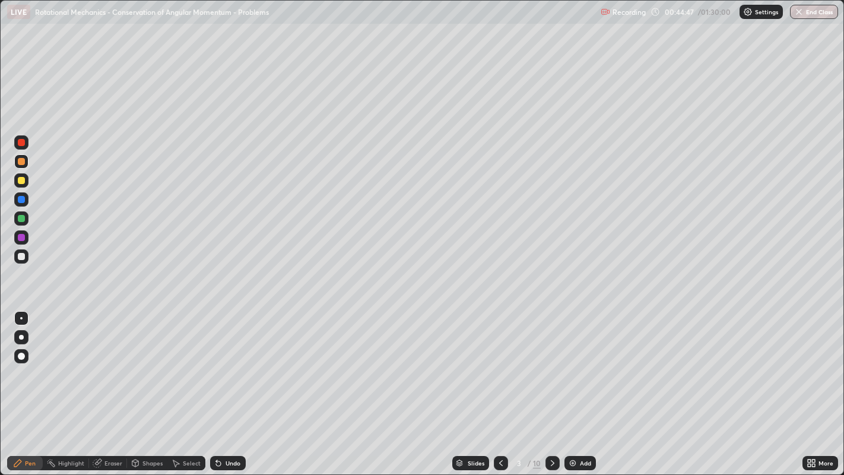
click at [234, 385] on div "Undo" at bounding box center [233, 463] width 15 height 6
click at [230, 385] on div "Undo" at bounding box center [233, 463] width 15 height 6
click at [552, 385] on icon at bounding box center [552, 462] width 9 height 9
click at [551, 385] on icon at bounding box center [552, 462] width 9 height 9
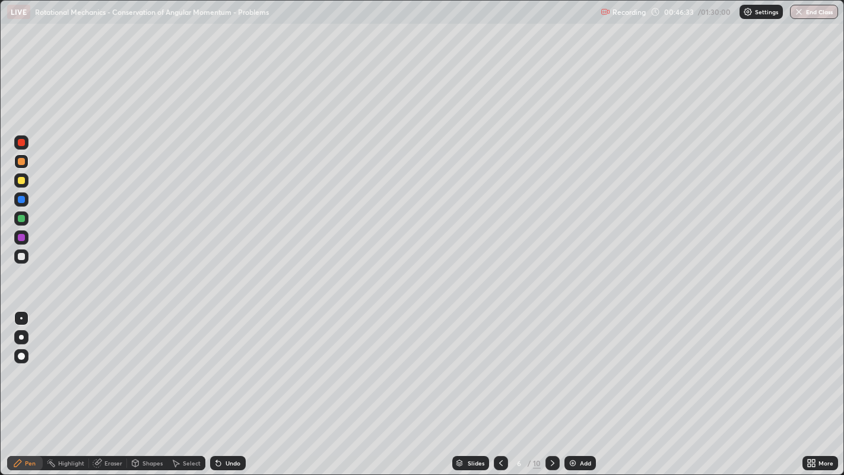
click at [551, 385] on icon at bounding box center [552, 462] width 9 height 9
click at [551, 385] on icon at bounding box center [553, 463] width 4 height 6
click at [551, 385] on icon at bounding box center [552, 462] width 9 height 9
click at [499, 385] on icon at bounding box center [500, 462] width 9 height 9
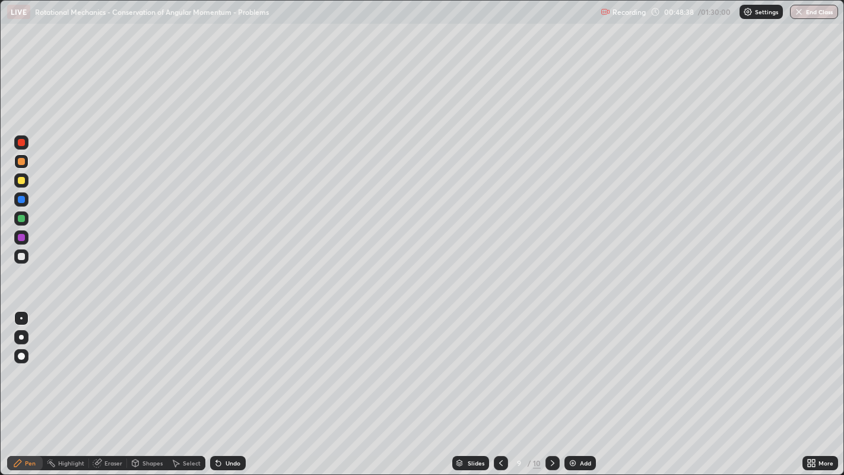
click at [499, 385] on icon at bounding box center [500, 462] width 9 height 9
click at [500, 385] on icon at bounding box center [500, 462] width 9 height 9
click at [501, 385] on div at bounding box center [501, 463] width 14 height 14
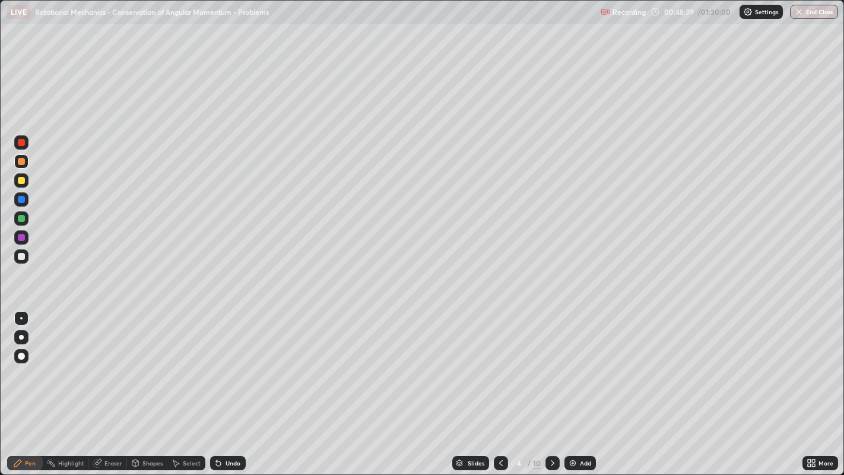
click at [500, 385] on icon at bounding box center [500, 462] width 9 height 9
click at [548, 385] on div at bounding box center [552, 463] width 14 height 14
click at [553, 385] on icon at bounding box center [552, 462] width 9 height 9
click at [551, 385] on icon at bounding box center [552, 462] width 9 height 9
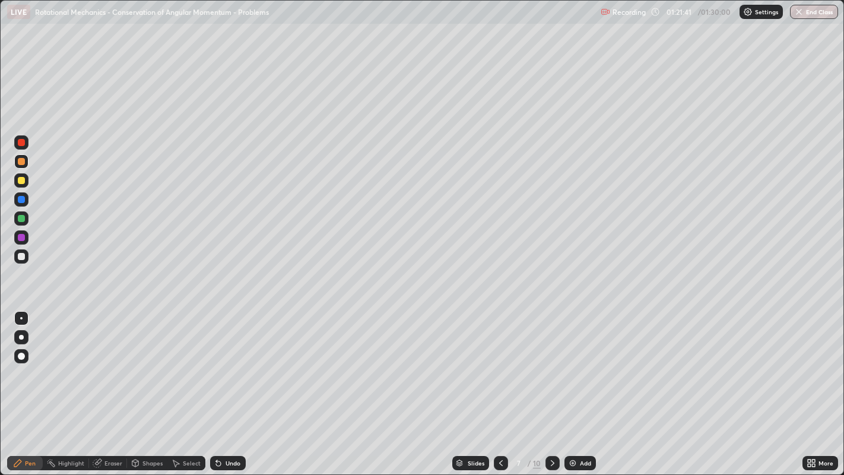
click at [107, 385] on div "Eraser" at bounding box center [108, 463] width 38 height 14
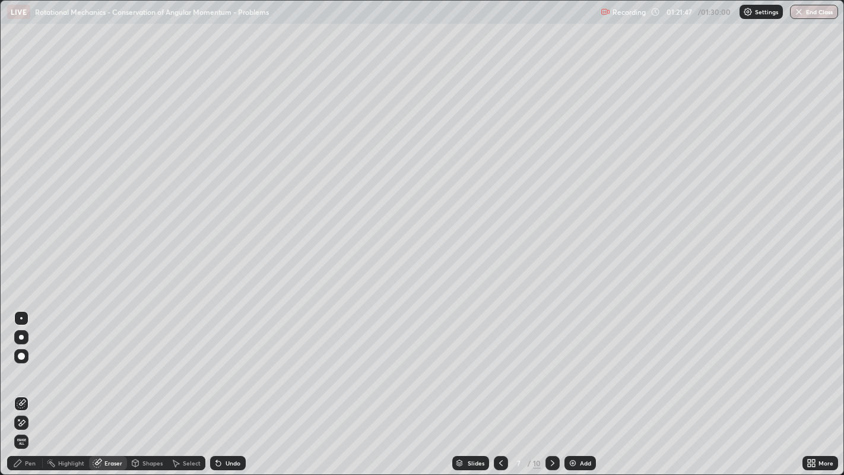
click at [28, 385] on div "Pen" at bounding box center [30, 463] width 11 height 6
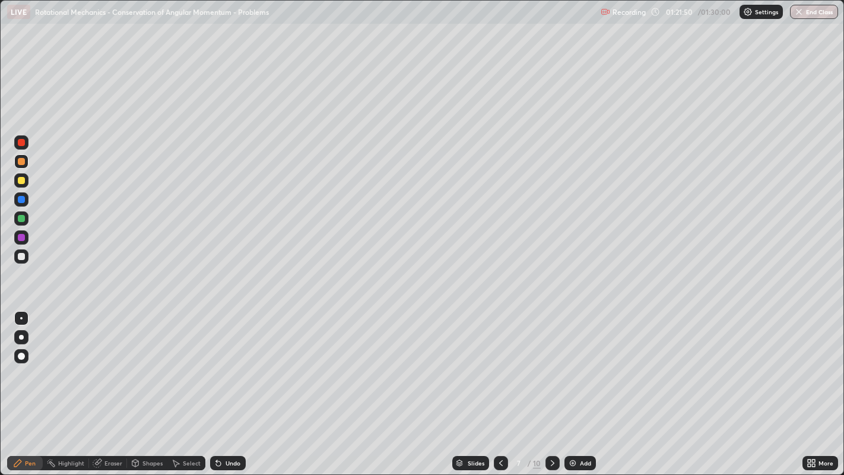
click at [24, 214] on div at bounding box center [21, 218] width 14 height 14
click at [552, 385] on icon at bounding box center [552, 462] width 9 height 9
click at [551, 385] on icon at bounding box center [552, 462] width 9 height 9
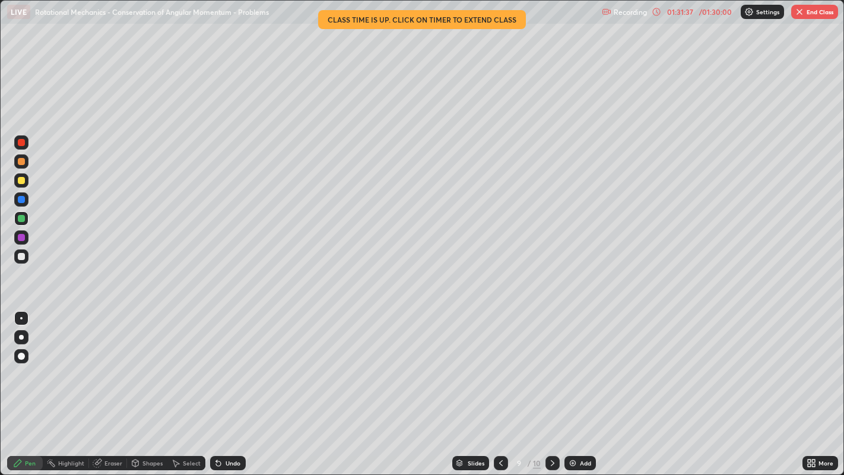
click at [549, 385] on icon at bounding box center [552, 462] width 9 height 9
click at [807, 12] on button "End Class" at bounding box center [814, 12] width 47 height 14
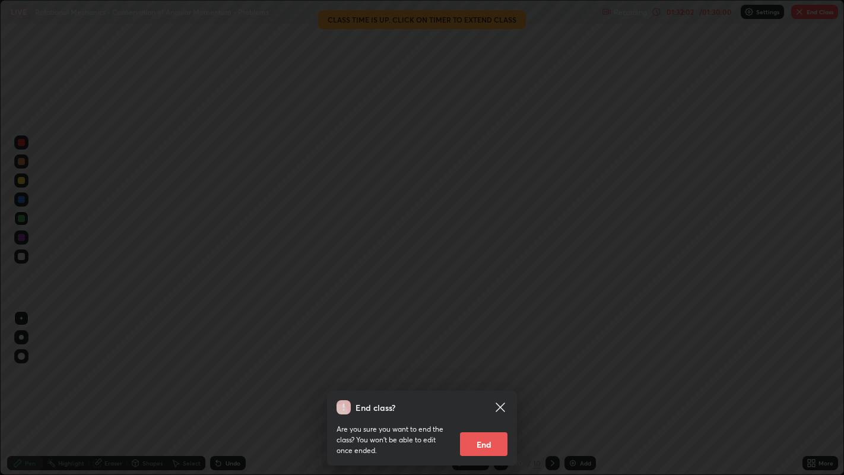
click at [470, 385] on button "End" at bounding box center [483, 444] width 47 height 24
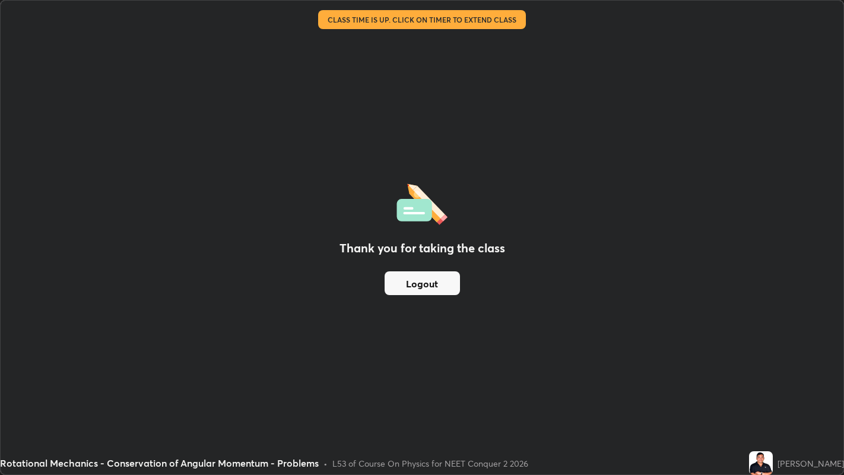
click at [412, 283] on button "Logout" at bounding box center [422, 283] width 75 height 24
